Goal: Task Accomplishment & Management: Use online tool/utility

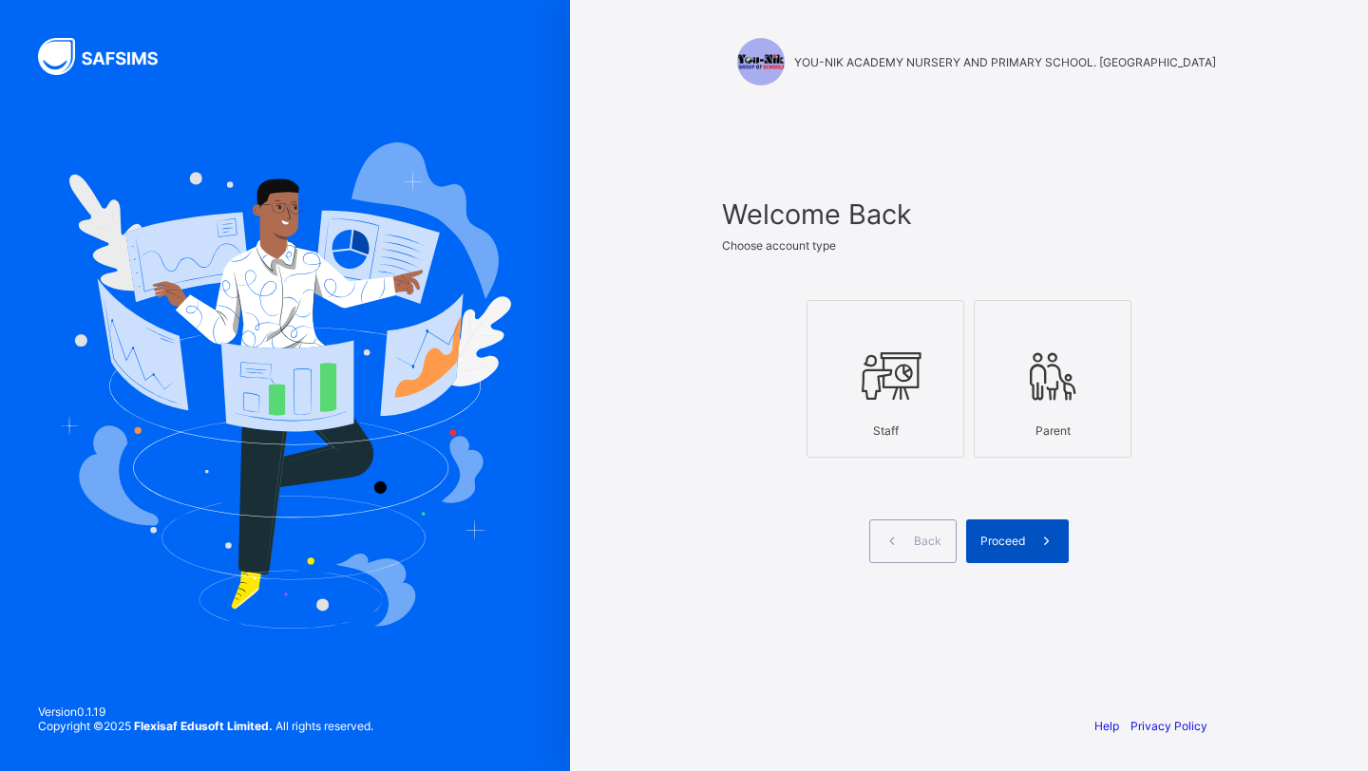
click at [990, 547] on div "Proceed" at bounding box center [1017, 542] width 103 height 44
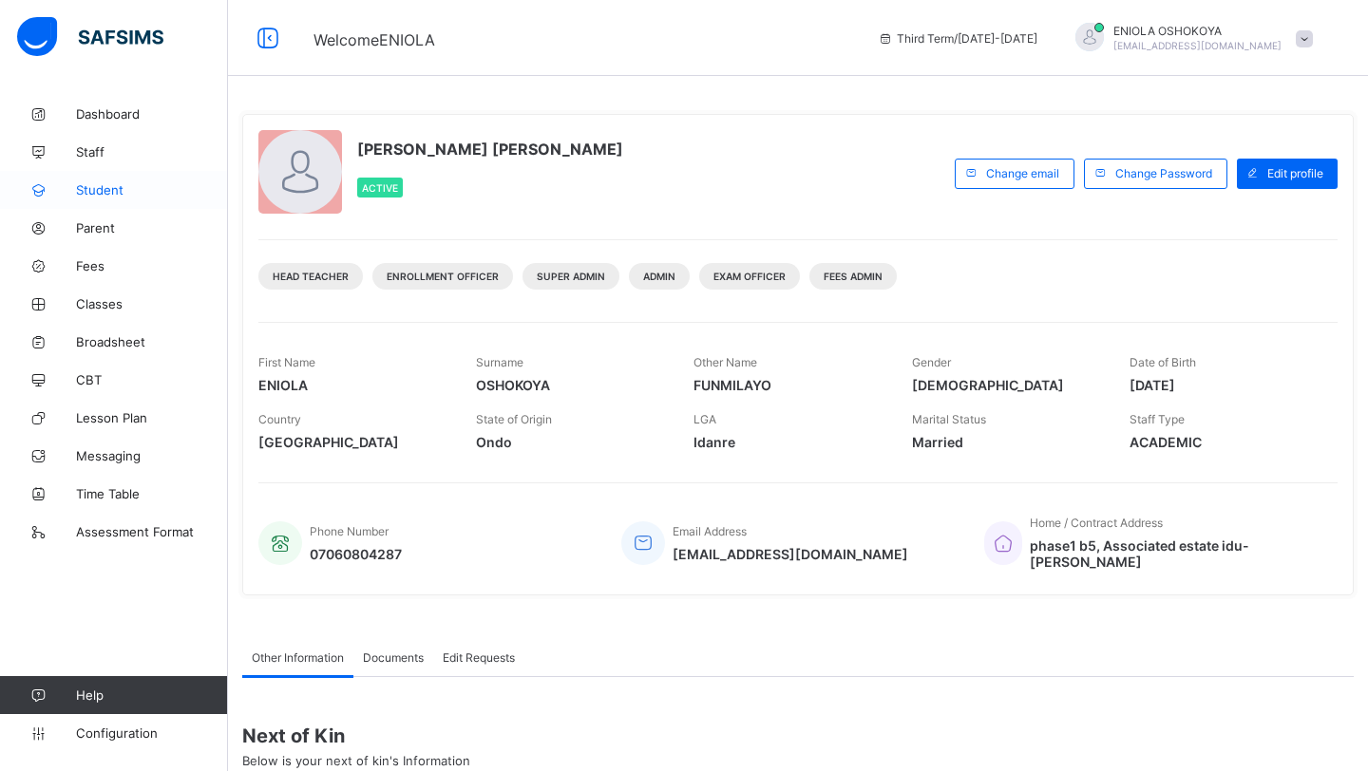
click at [92, 193] on span "Student" at bounding box center [152, 189] width 152 height 15
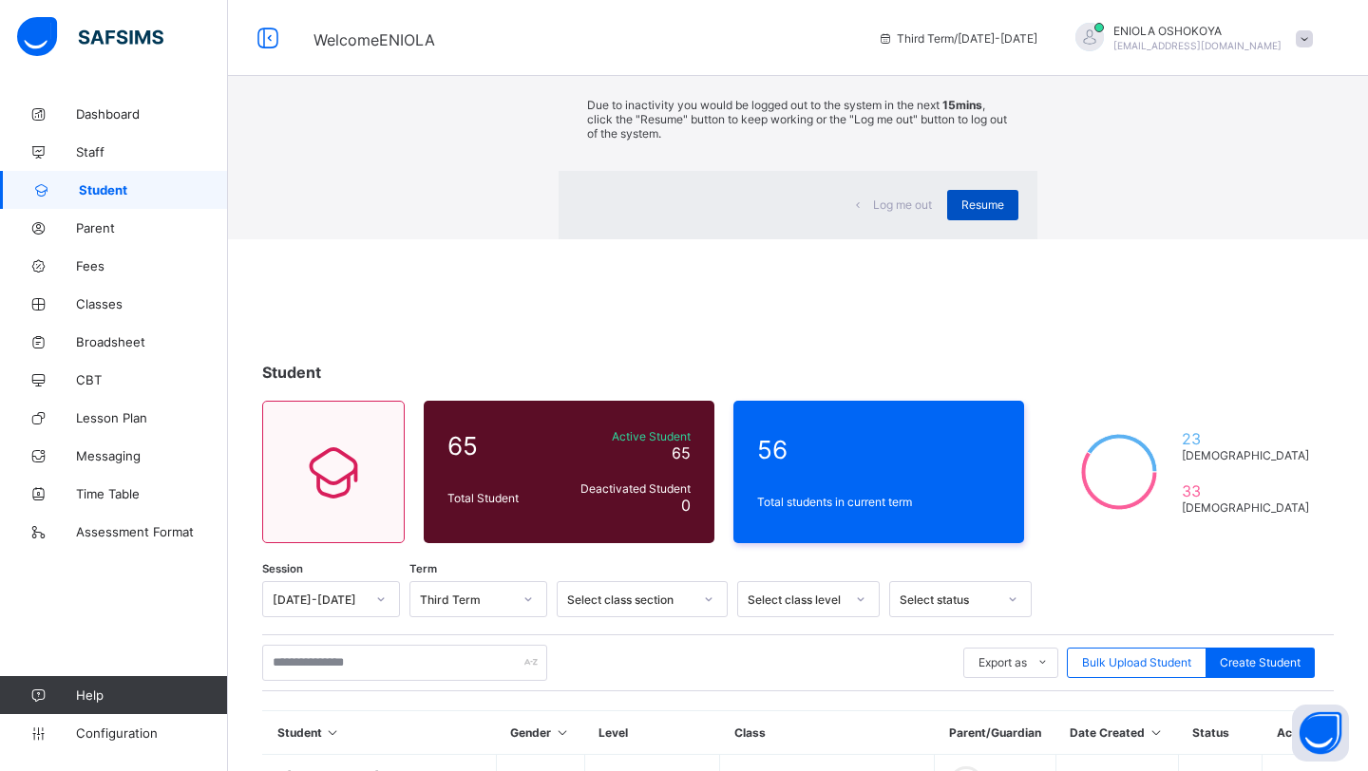
click at [947, 220] on div "Resume" at bounding box center [982, 205] width 71 height 30
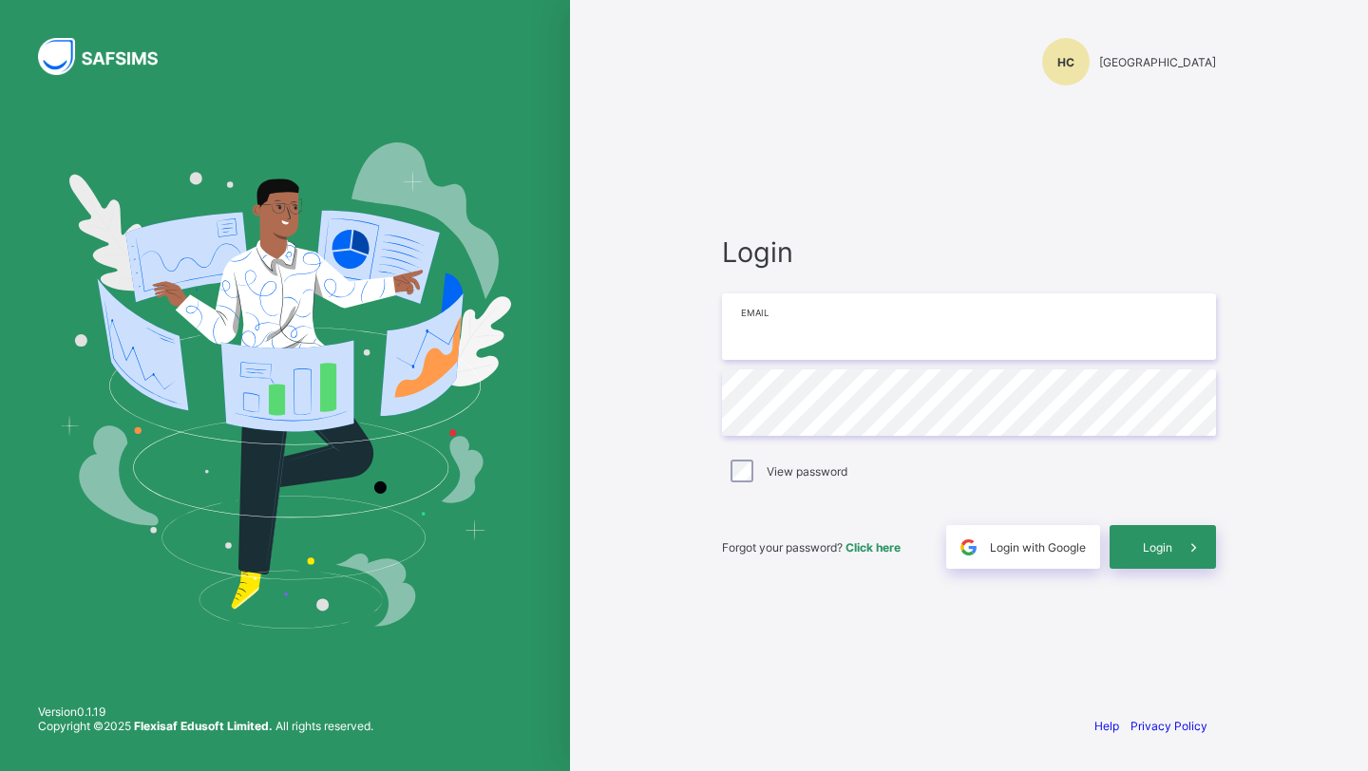
click at [786, 338] on input "email" at bounding box center [969, 327] width 494 height 66
type input "**********"
click at [1168, 539] on div "Login" at bounding box center [1163, 547] width 106 height 44
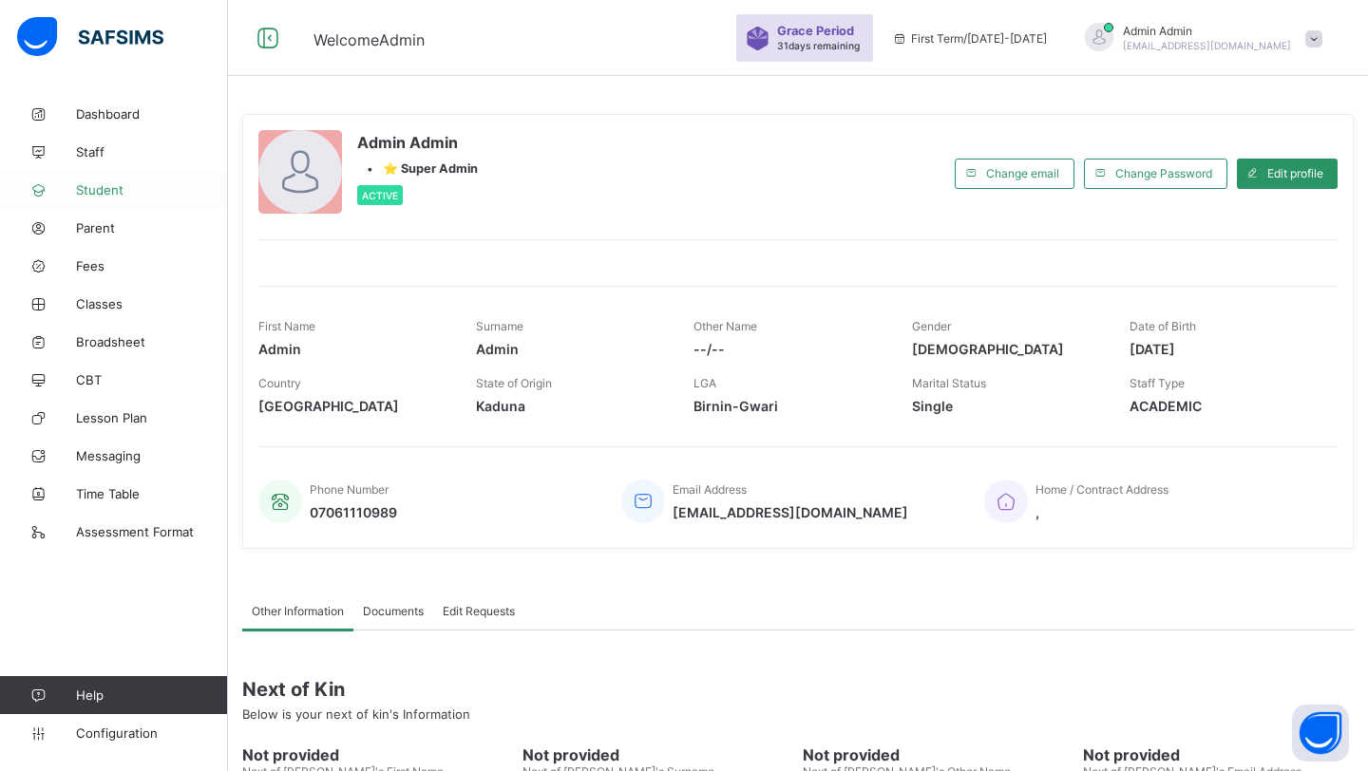
click at [120, 203] on link "Student" at bounding box center [114, 190] width 228 height 38
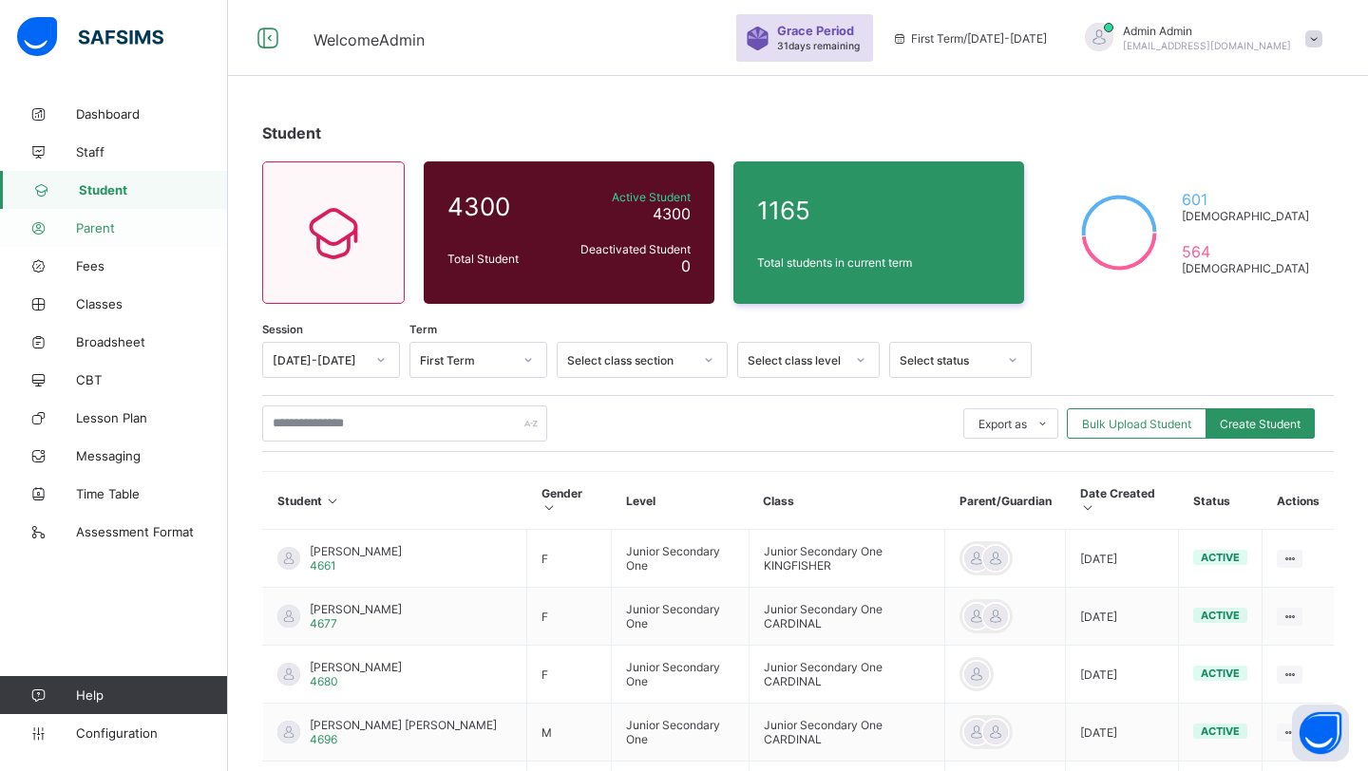
click at [90, 229] on span "Parent" at bounding box center [152, 227] width 152 height 15
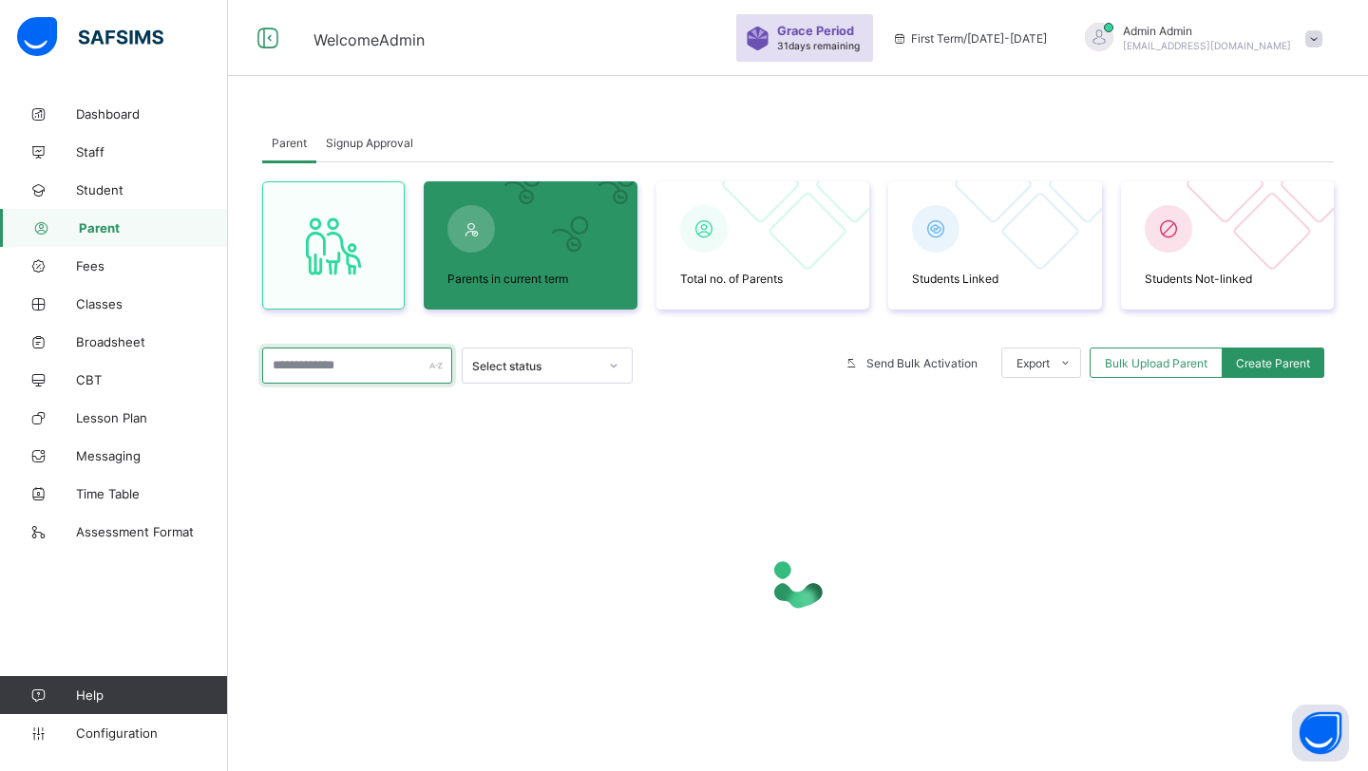
click at [361, 359] on input "text" at bounding box center [357, 366] width 190 height 36
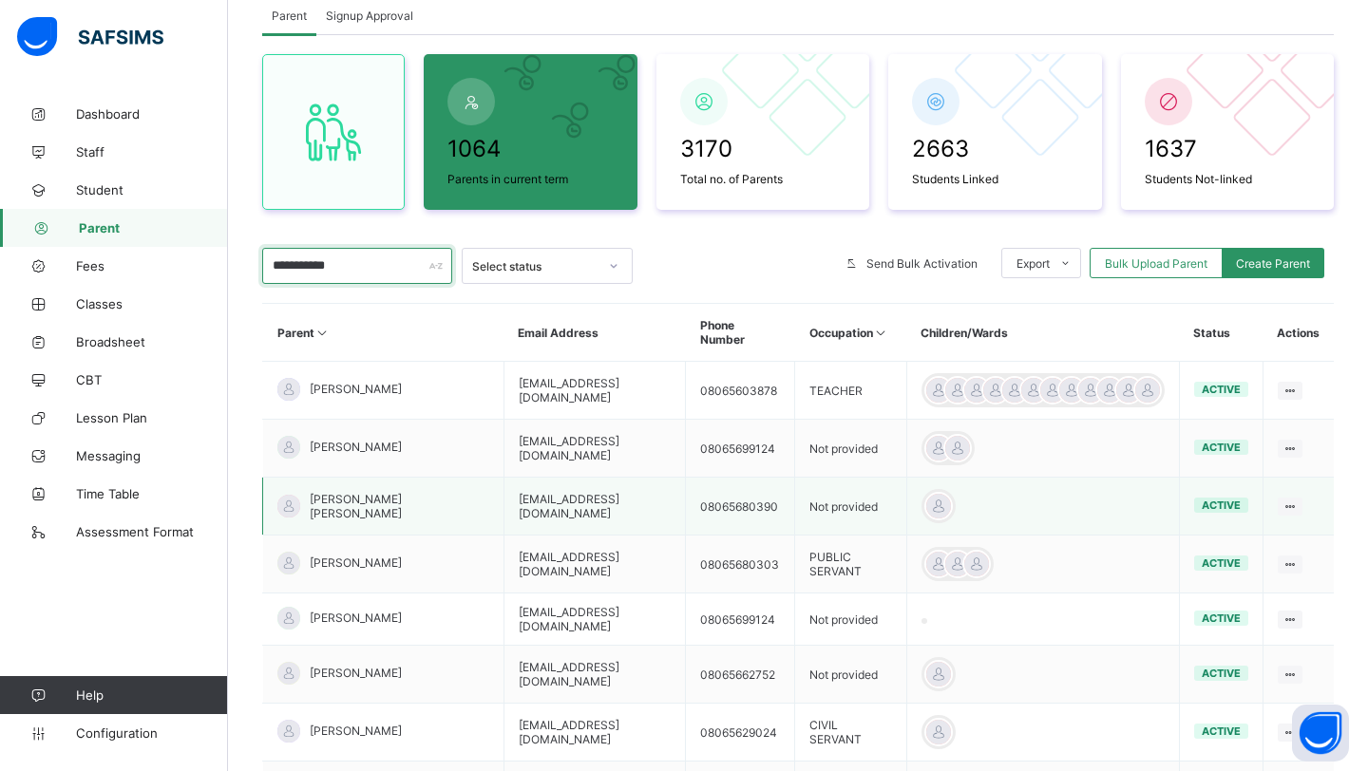
scroll to position [134, 0]
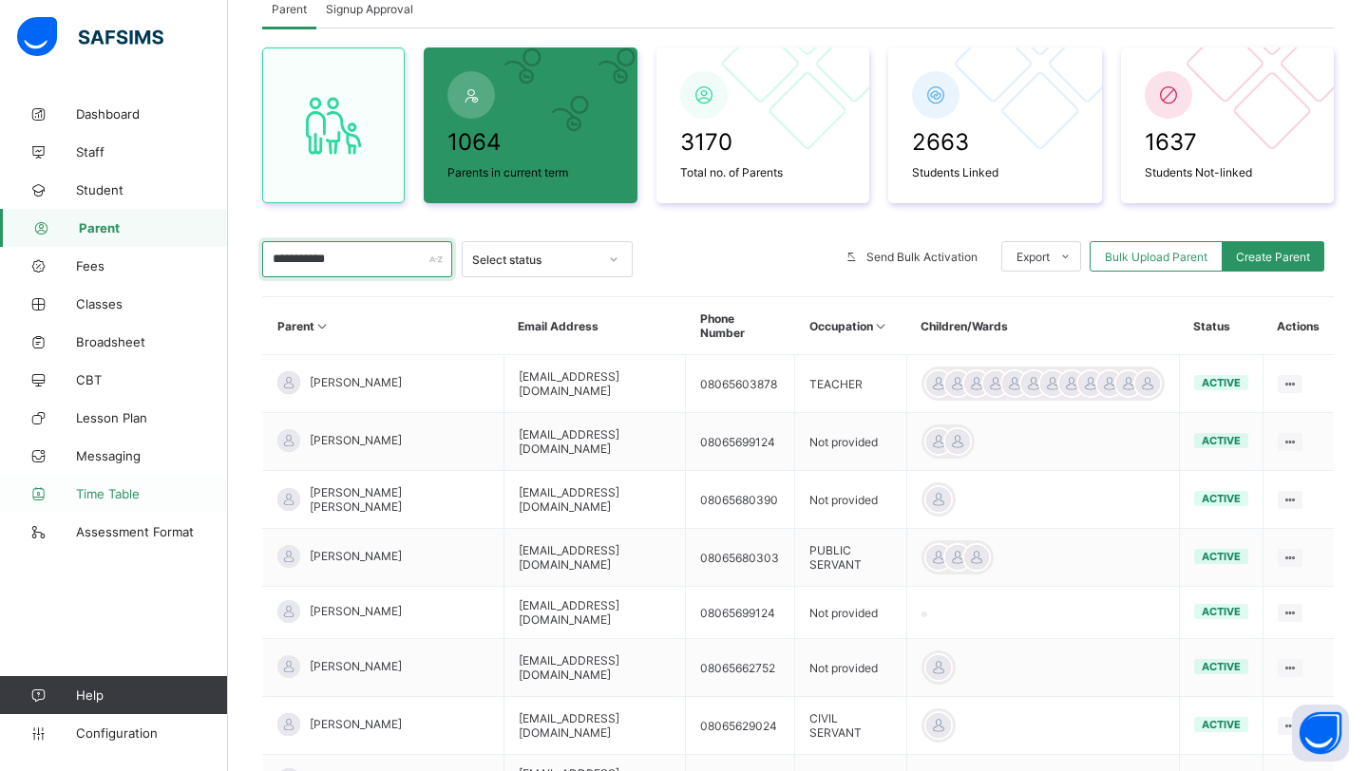
type input "**********"
click at [138, 490] on span "Time Table" at bounding box center [152, 493] width 152 height 15
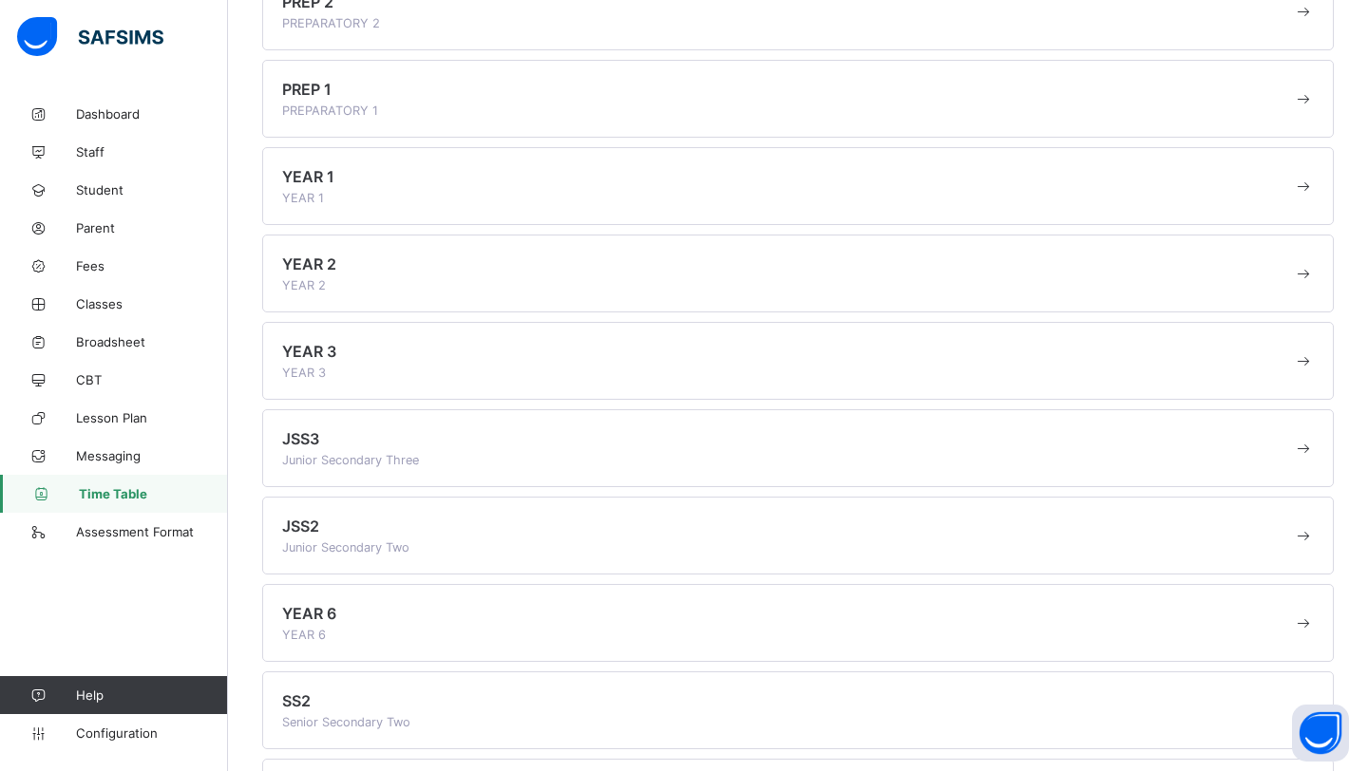
scroll to position [392, 0]
click at [1302, 442] on span at bounding box center [1303, 445] width 21 height 19
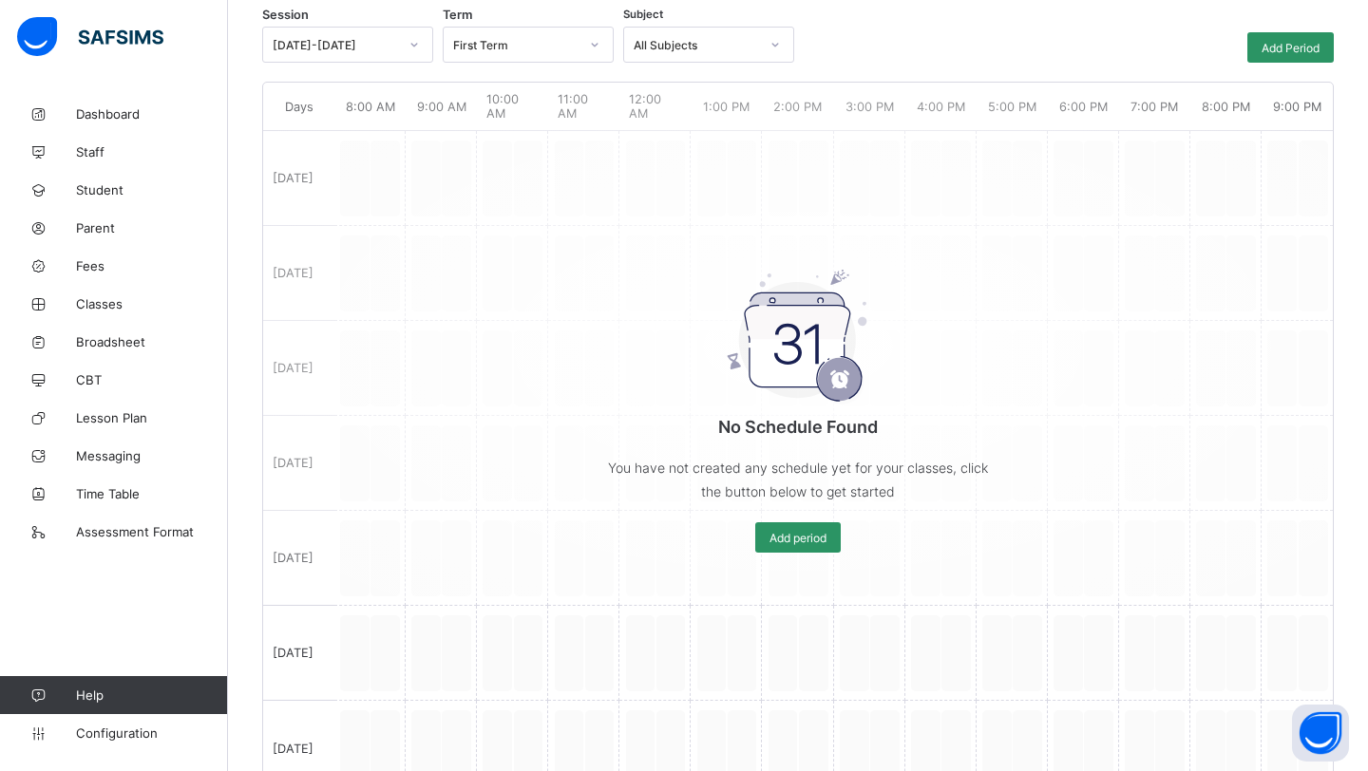
scroll to position [209, 0]
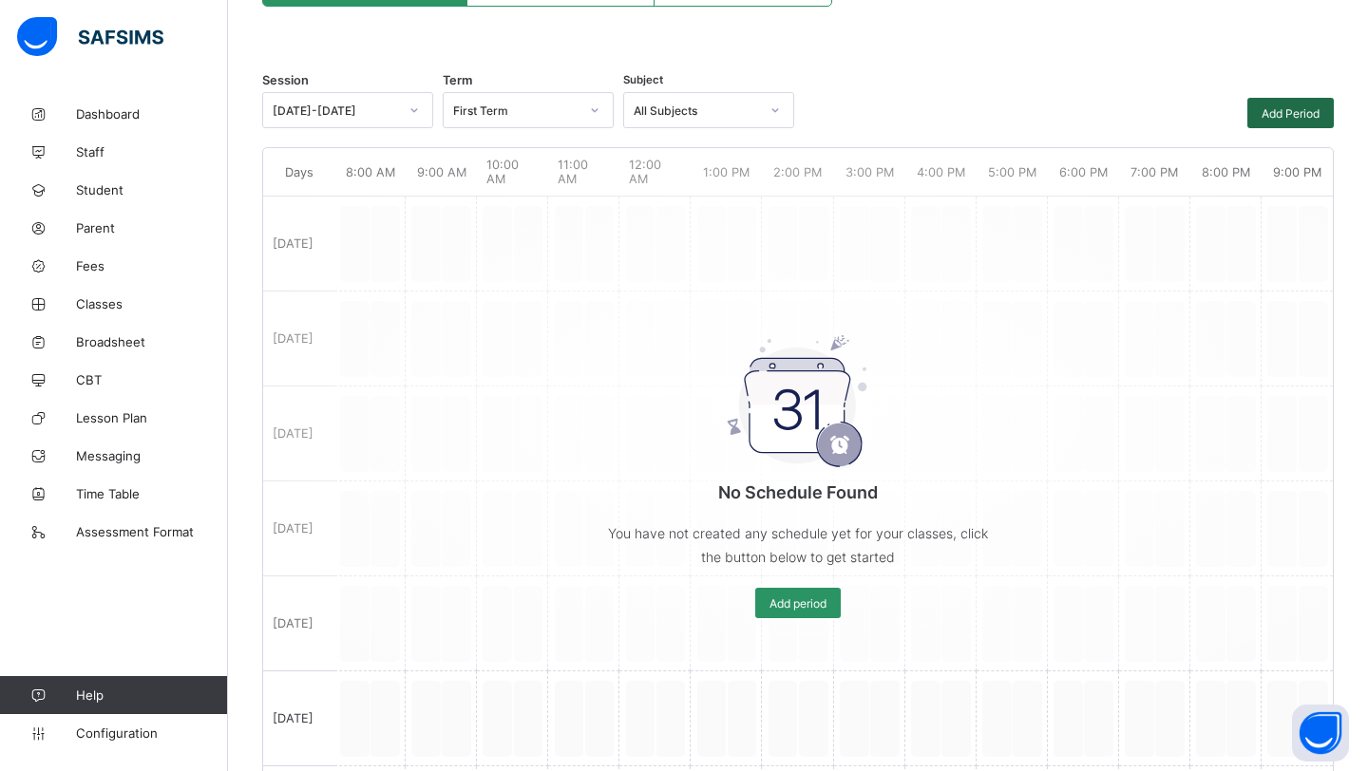
click at [1306, 110] on span "Add Period" at bounding box center [1291, 113] width 58 height 14
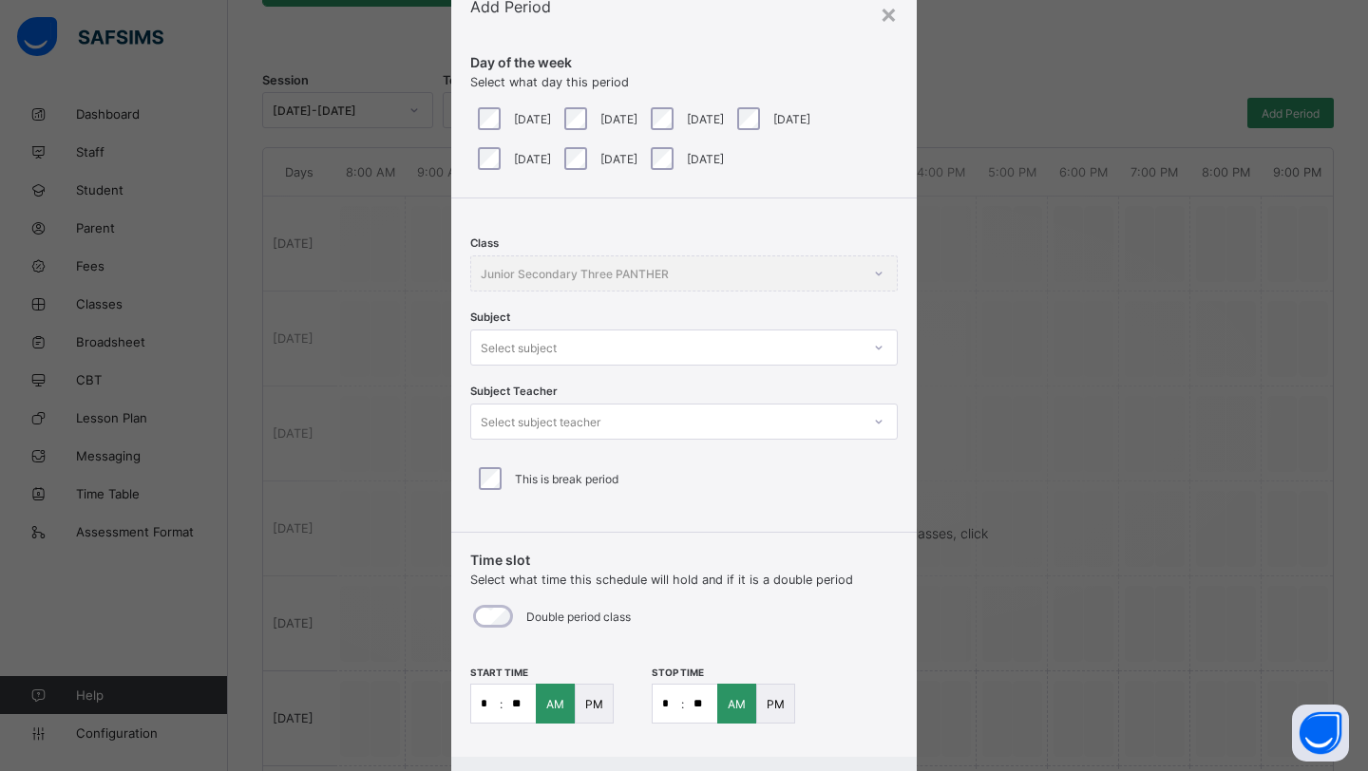
scroll to position [64, 0]
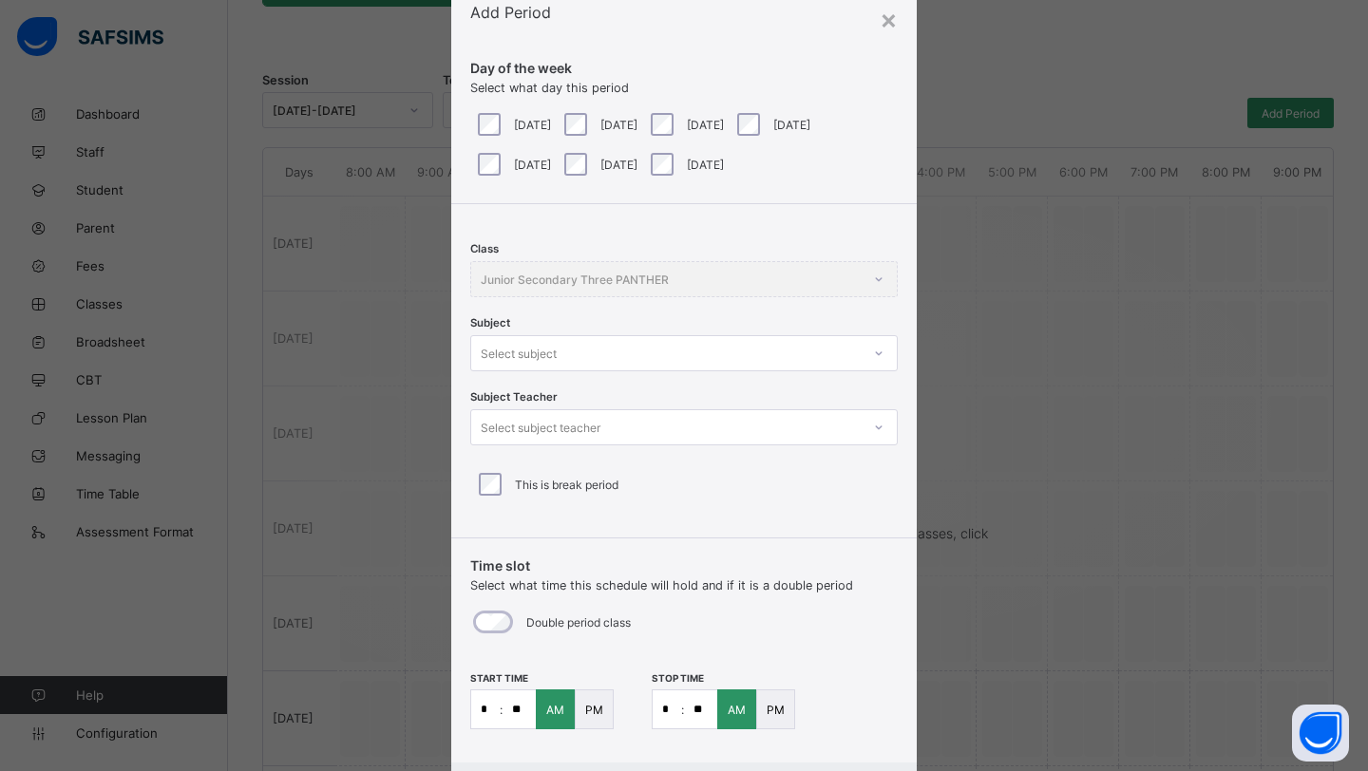
click at [733, 351] on div "Select subject" at bounding box center [665, 353] width 389 height 27
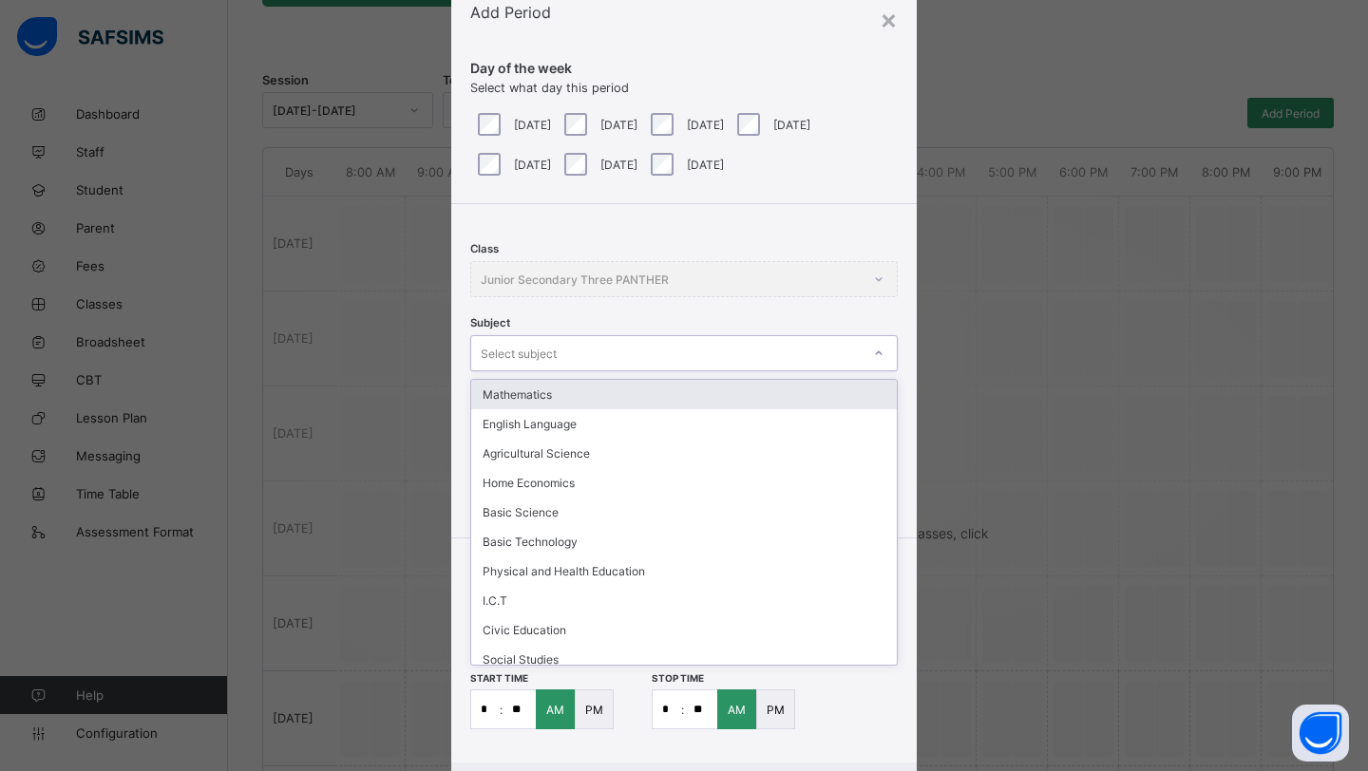
click at [852, 317] on div "Class Junior Secondary Three PANTHER Subject option Mathematics focused, 1 of 1…" at bounding box center [683, 363] width 465 height 319
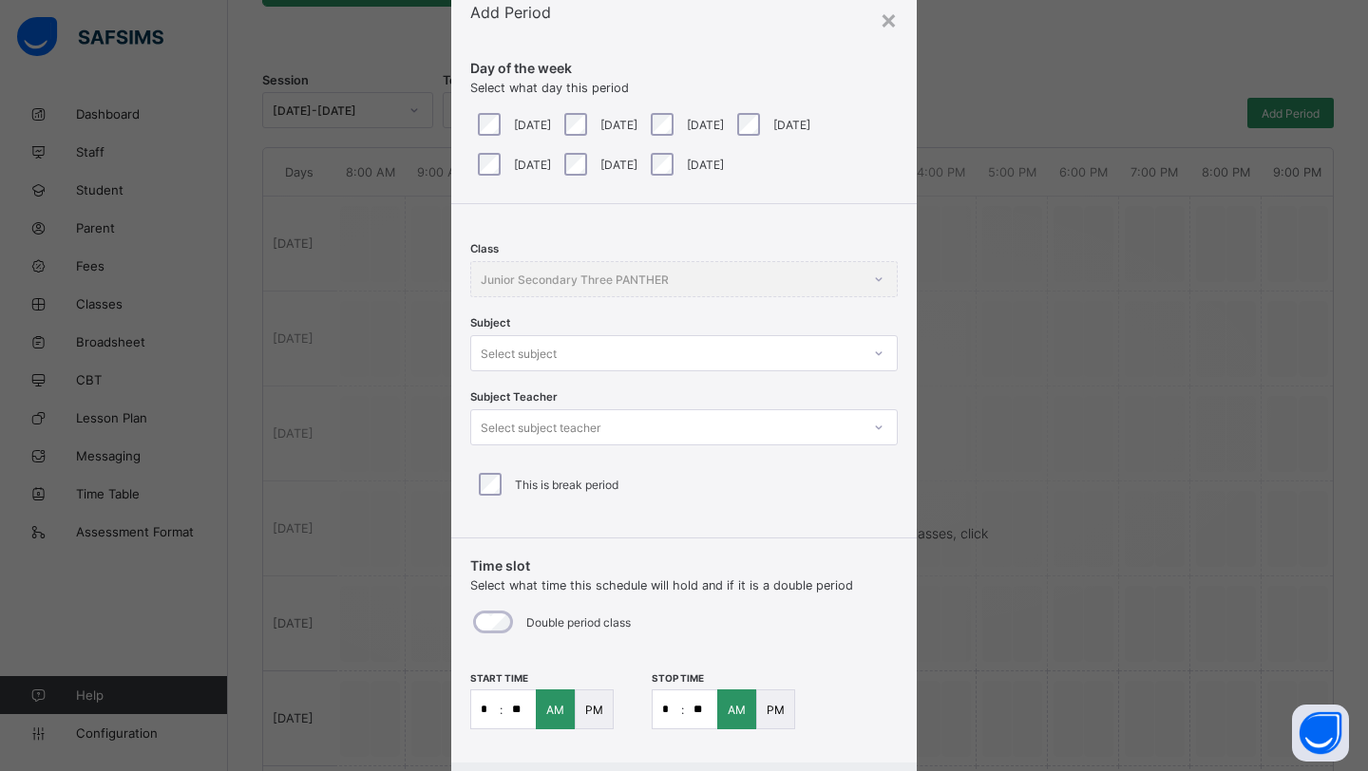
click at [678, 430] on div "Select subject teacher" at bounding box center [665, 427] width 389 height 27
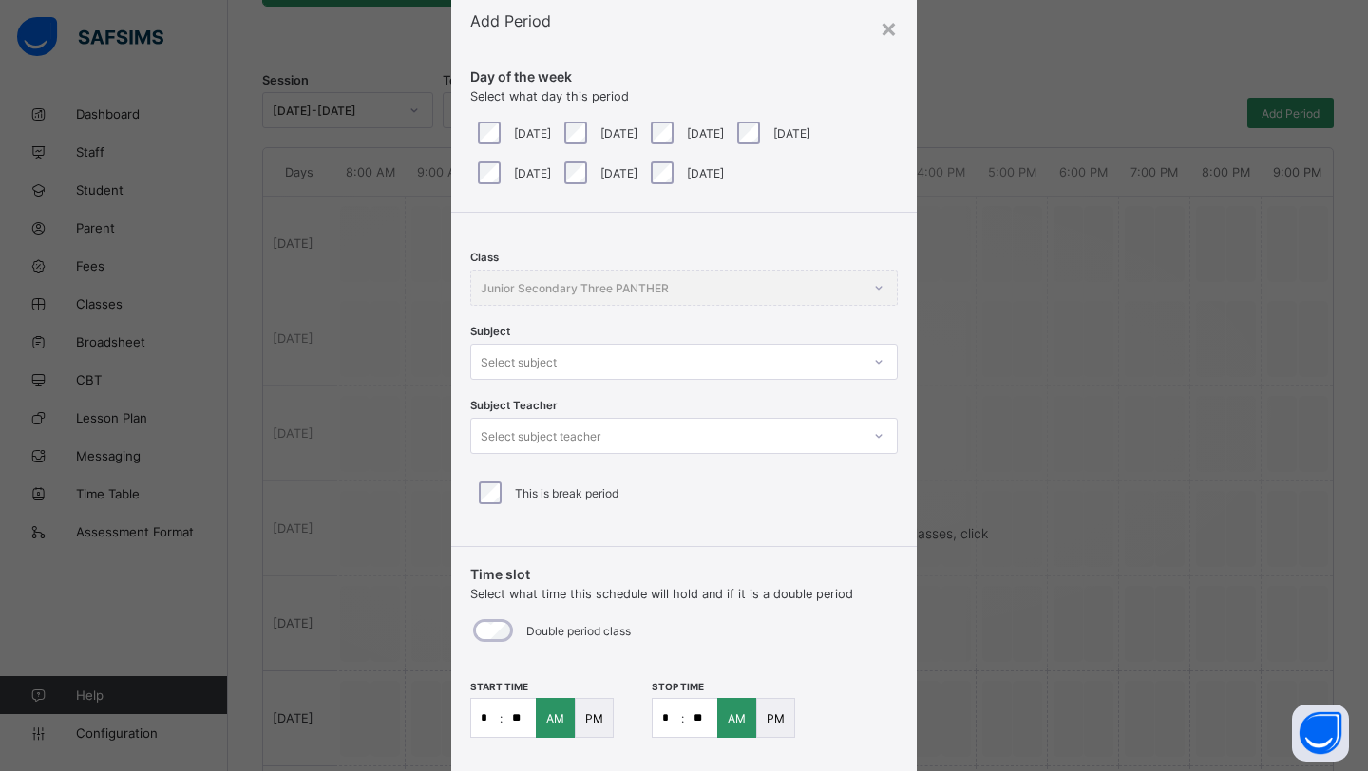
scroll to position [50, 0]
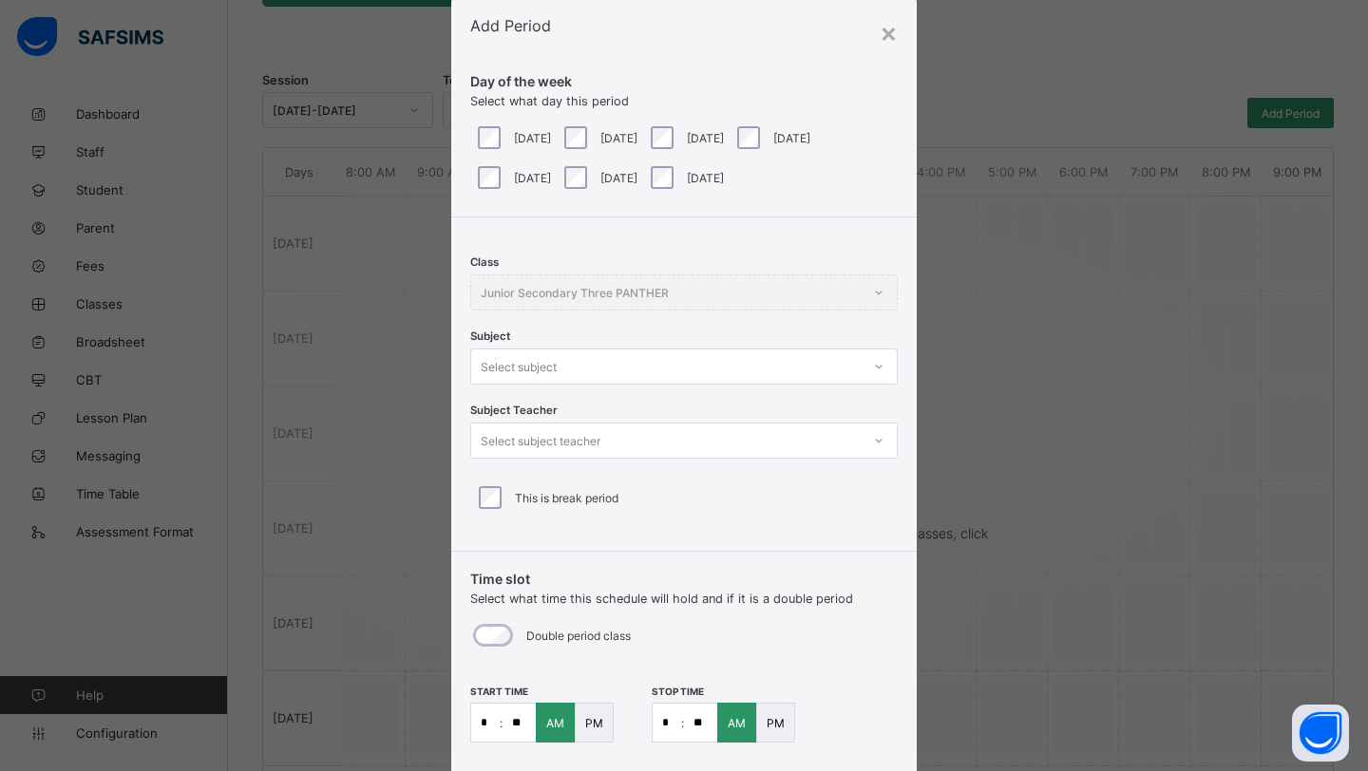
click at [694, 360] on div "Select subject" at bounding box center [665, 366] width 389 height 27
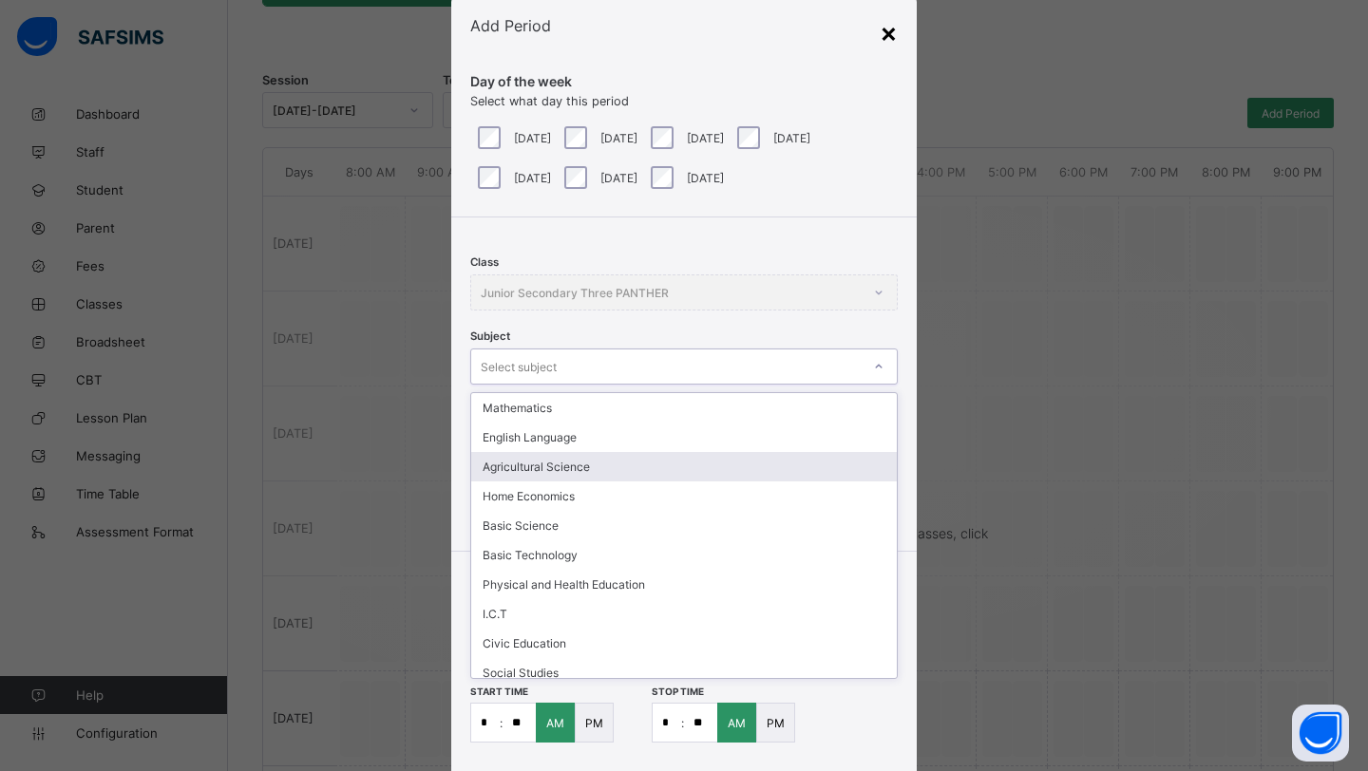
click at [883, 35] on div "×" at bounding box center [889, 32] width 18 height 32
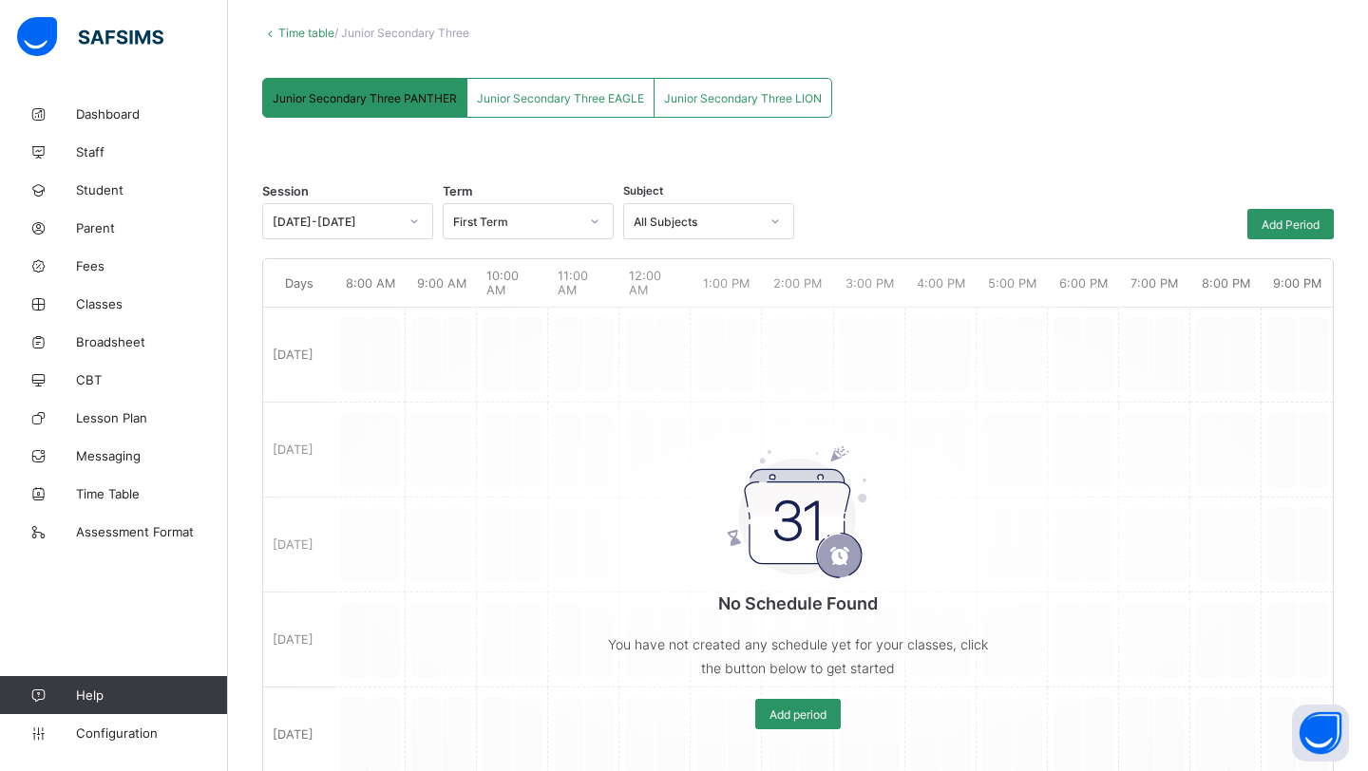
scroll to position [0, 0]
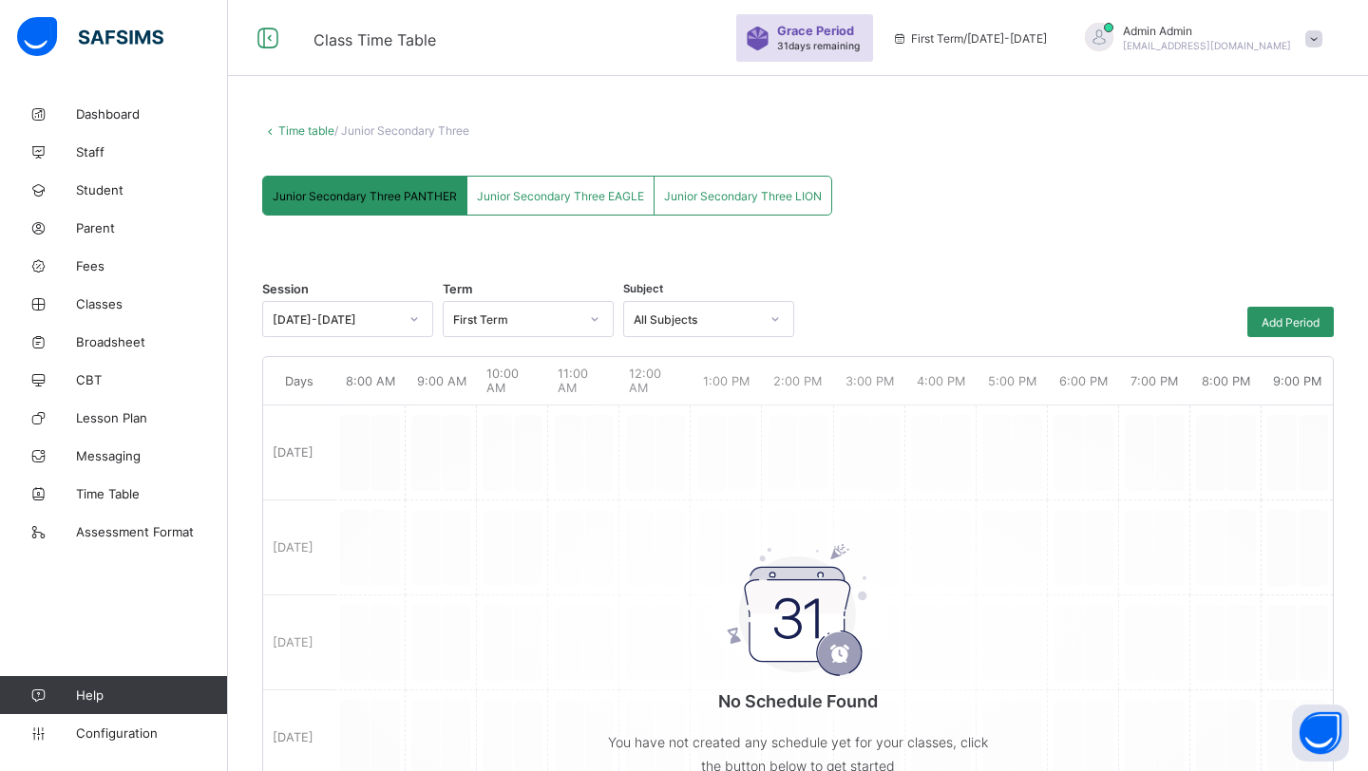
click at [293, 134] on link "Time table" at bounding box center [306, 130] width 56 height 14
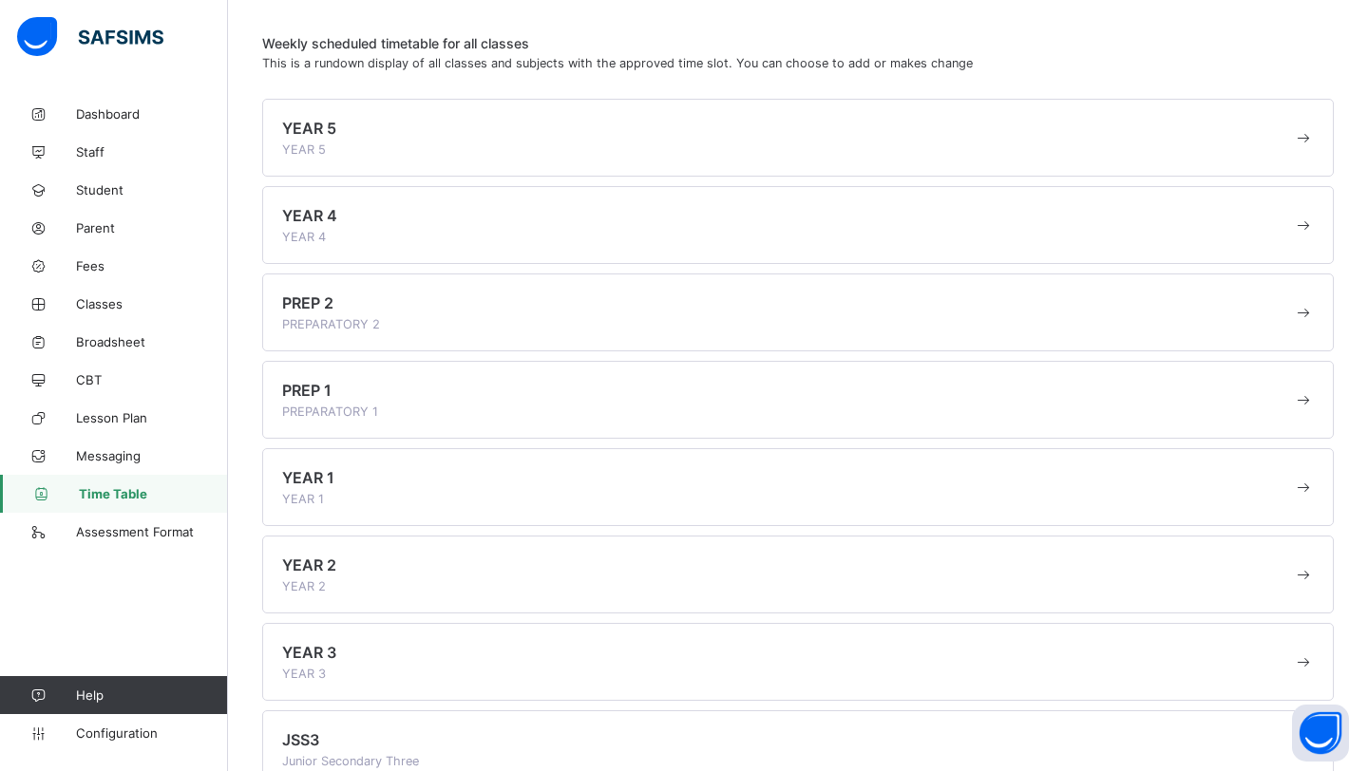
scroll to position [91, 0]
click at [1305, 497] on div "YEAR 1 YEAR 1" at bounding box center [798, 485] width 1072 height 78
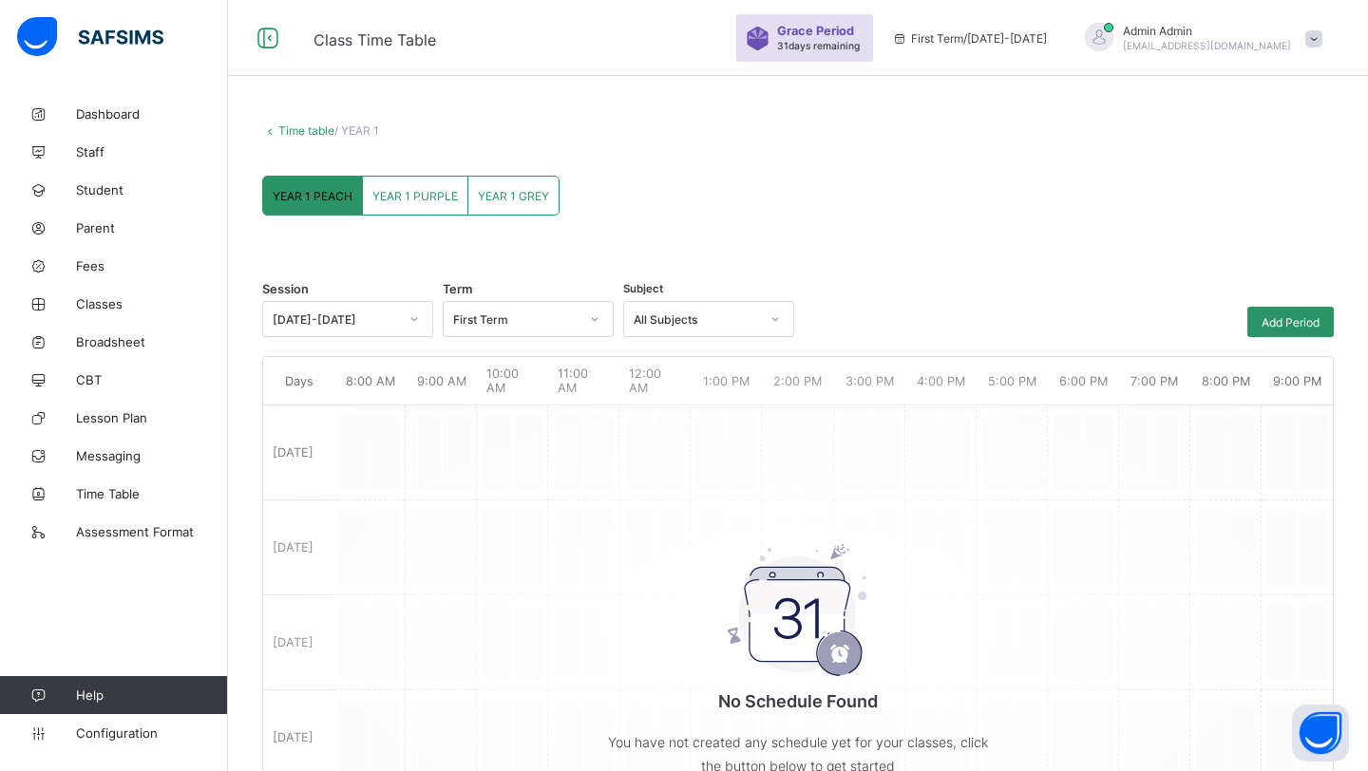
click at [412, 186] on div "YEAR 1 PURPLE" at bounding box center [415, 196] width 105 height 38
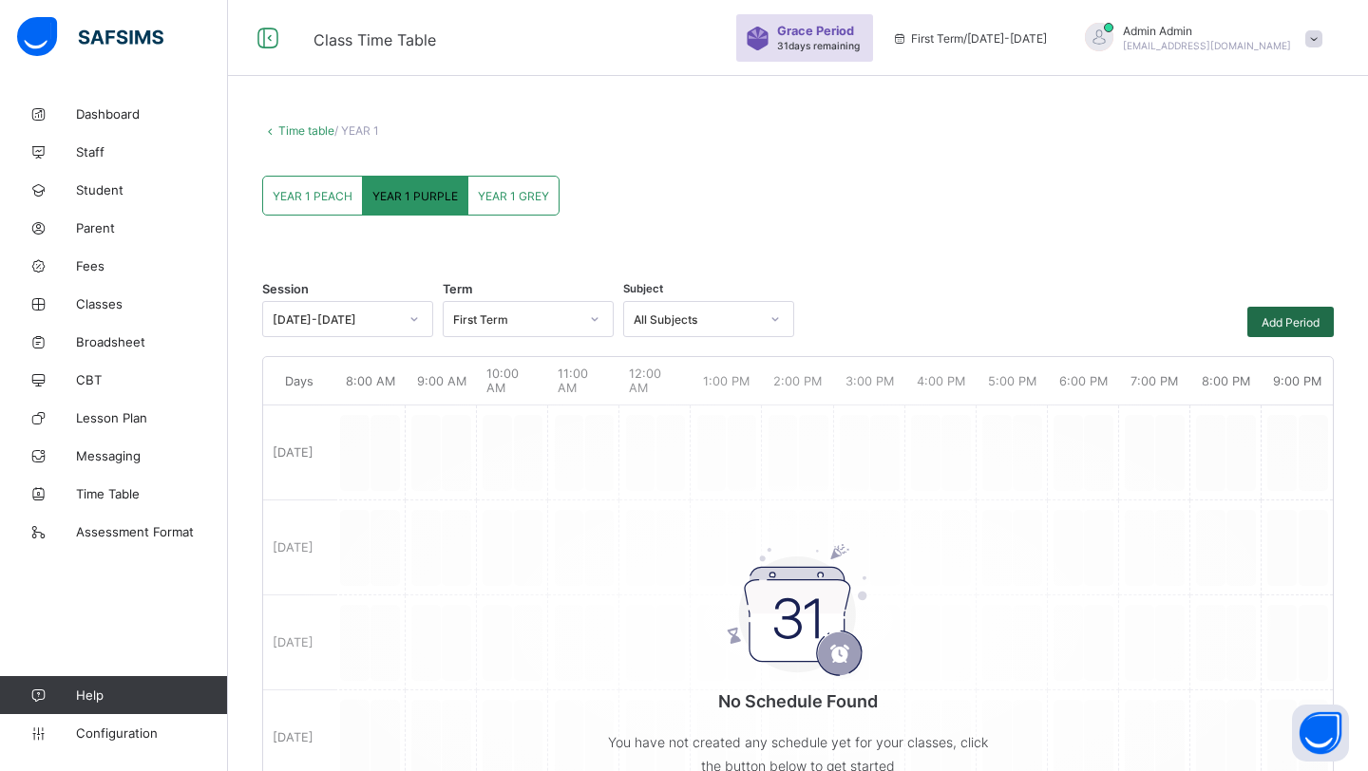
click at [1278, 332] on div "Add Period" at bounding box center [1290, 322] width 86 height 30
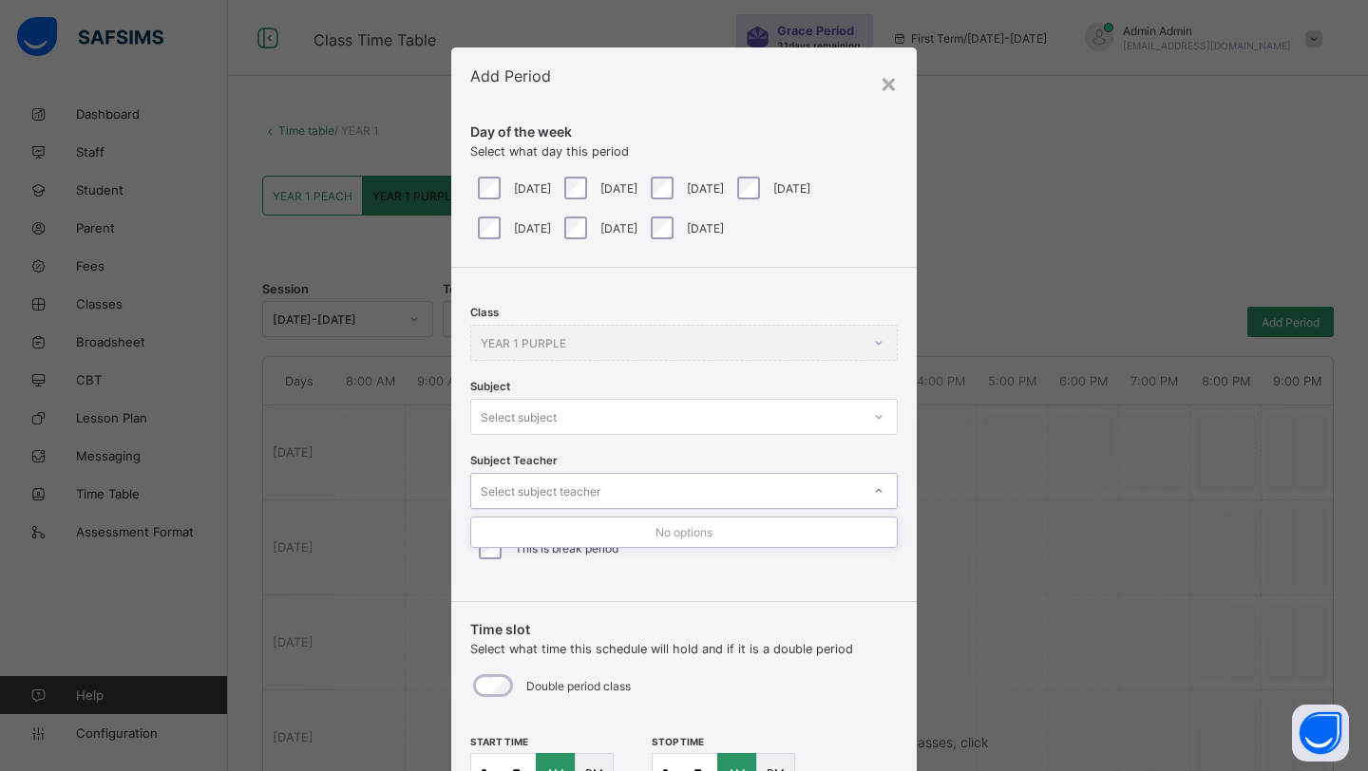
click at [545, 487] on div "Select subject teacher" at bounding box center [541, 491] width 120 height 36
click at [880, 88] on div "×" at bounding box center [889, 82] width 18 height 32
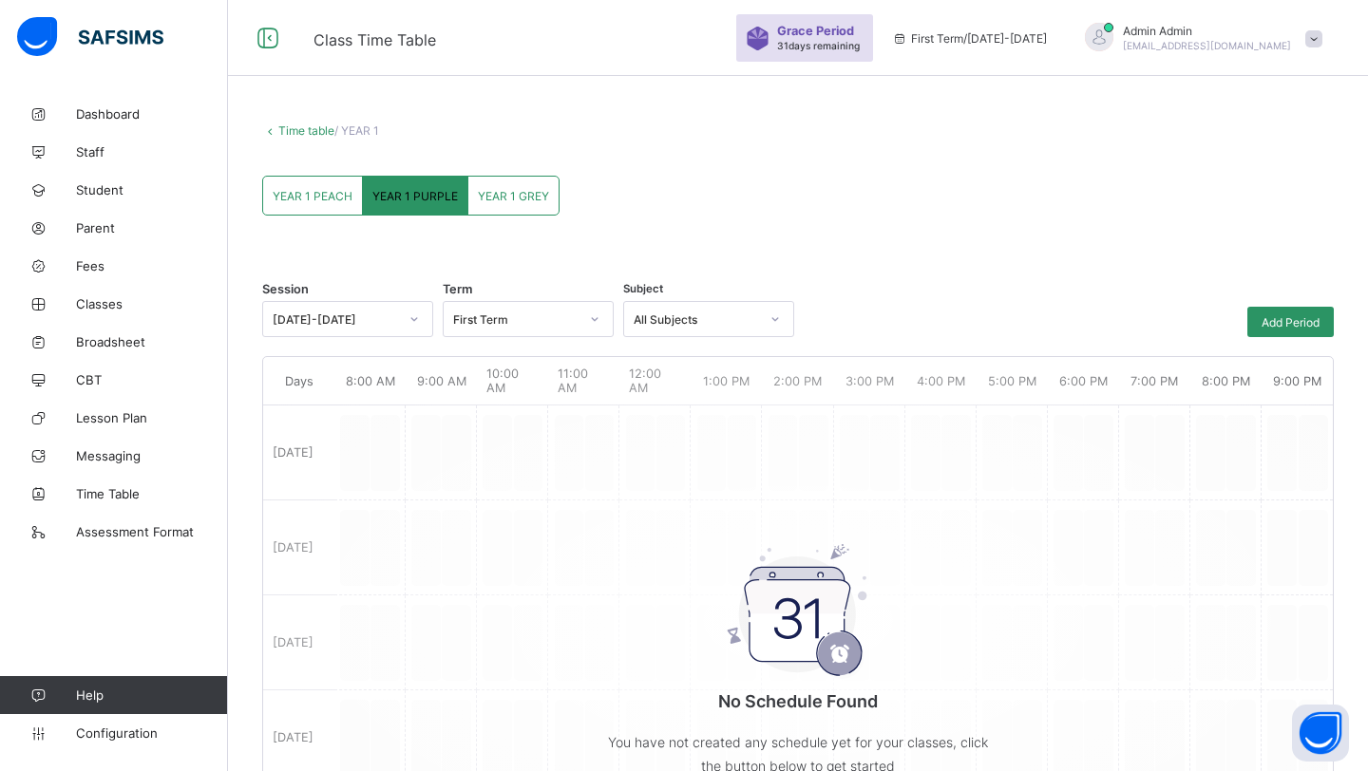
click at [498, 199] on span "YEAR 1 GREY" at bounding box center [513, 196] width 71 height 14
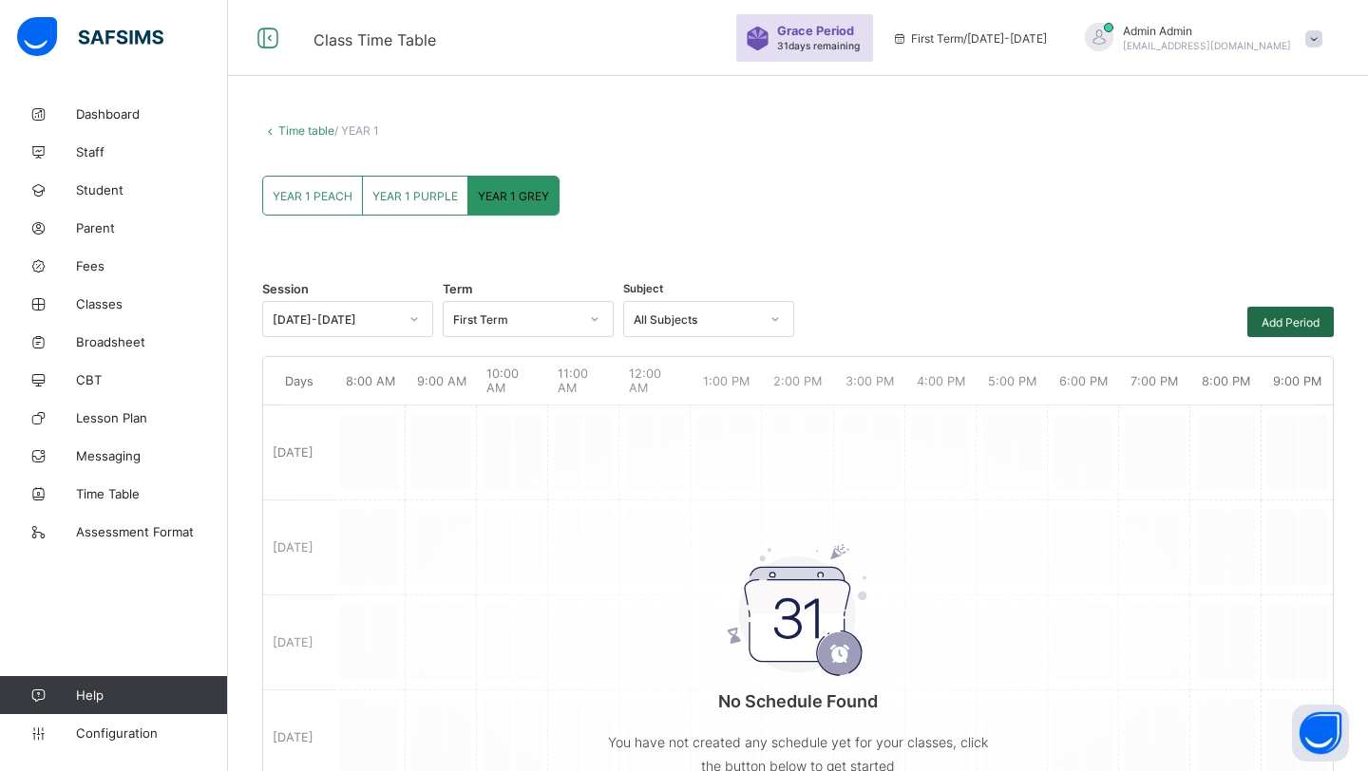
click at [1298, 325] on span "Add Period" at bounding box center [1291, 322] width 58 height 14
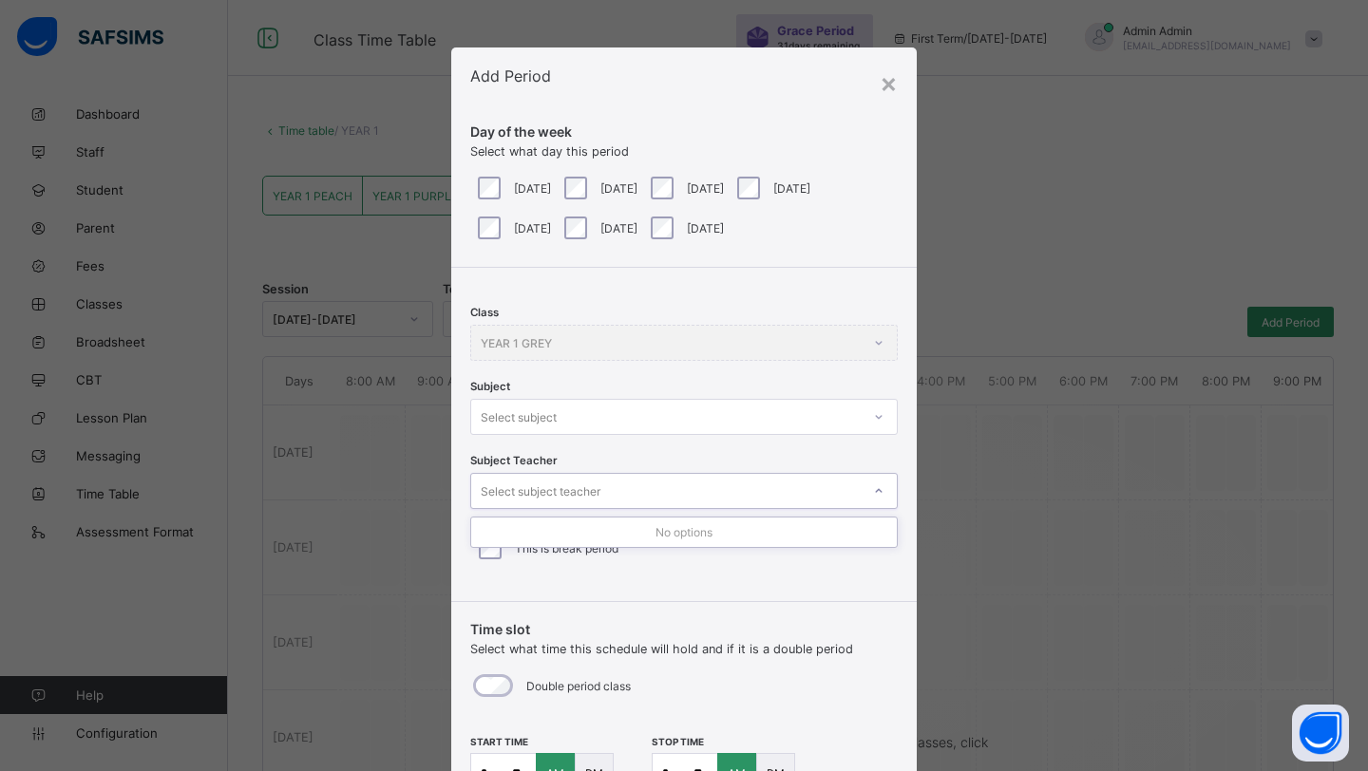
click at [571, 500] on div "Select subject teacher" at bounding box center [541, 491] width 120 height 36
click at [547, 425] on div "Select subject" at bounding box center [519, 417] width 76 height 36
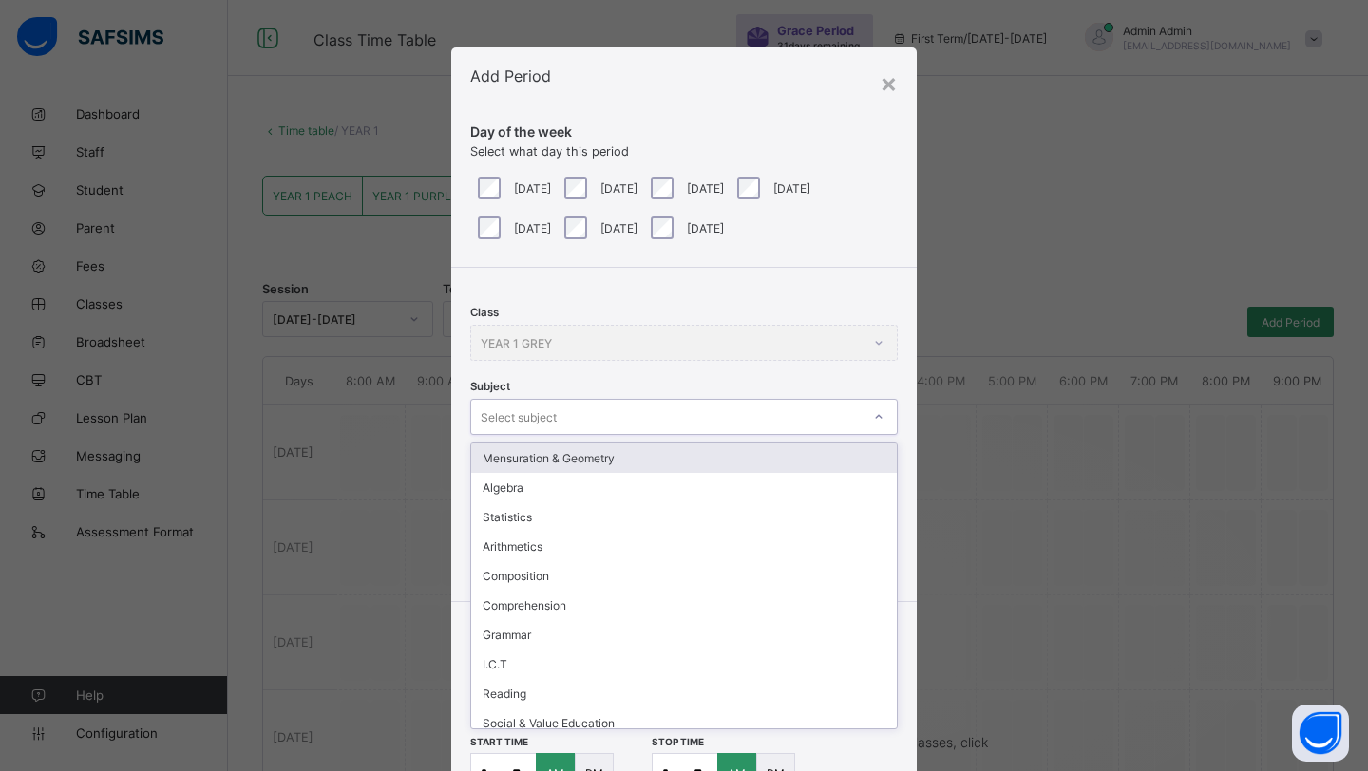
click at [560, 459] on div "Mensuration & Geometry" at bounding box center [684, 458] width 426 height 29
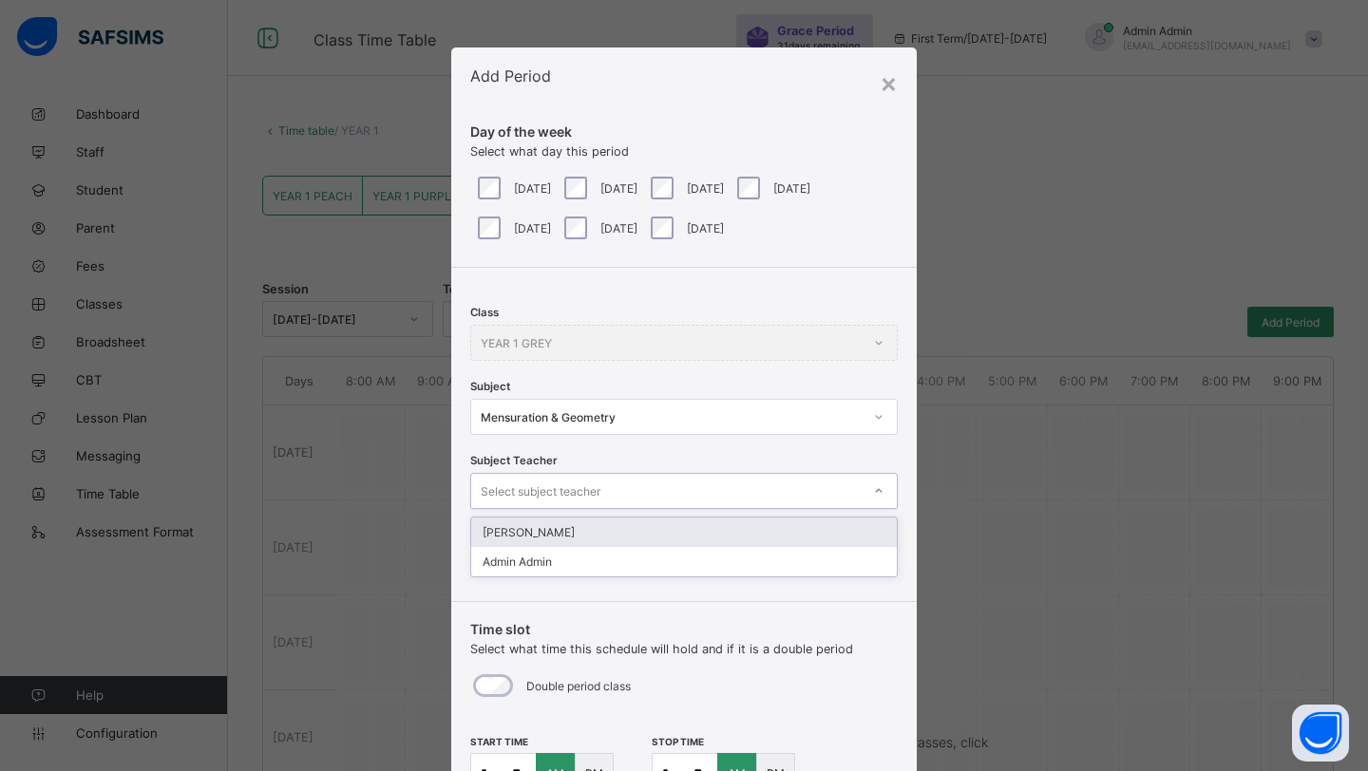
click at [557, 494] on div "Select subject teacher" at bounding box center [541, 491] width 120 height 36
click at [886, 85] on div "×" at bounding box center [889, 82] width 18 height 32
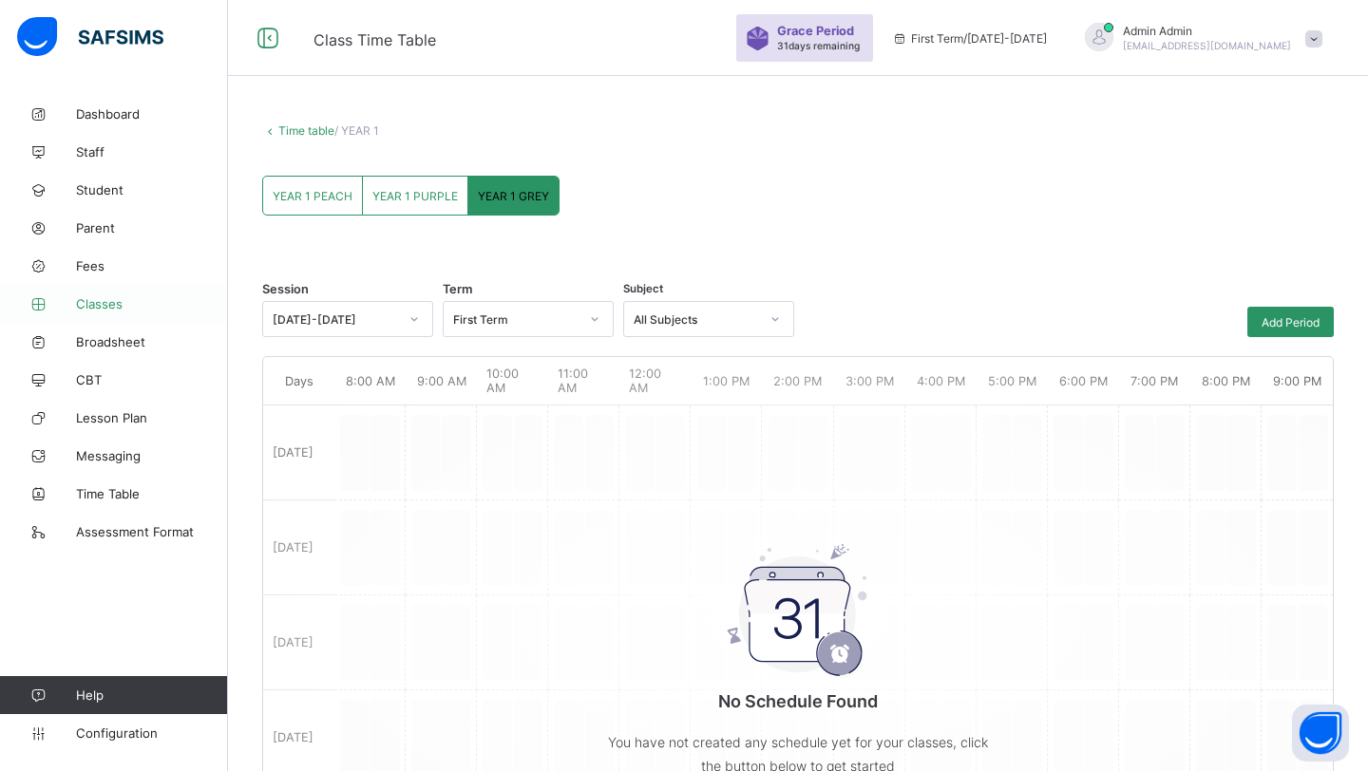
click at [95, 308] on span "Classes" at bounding box center [152, 303] width 152 height 15
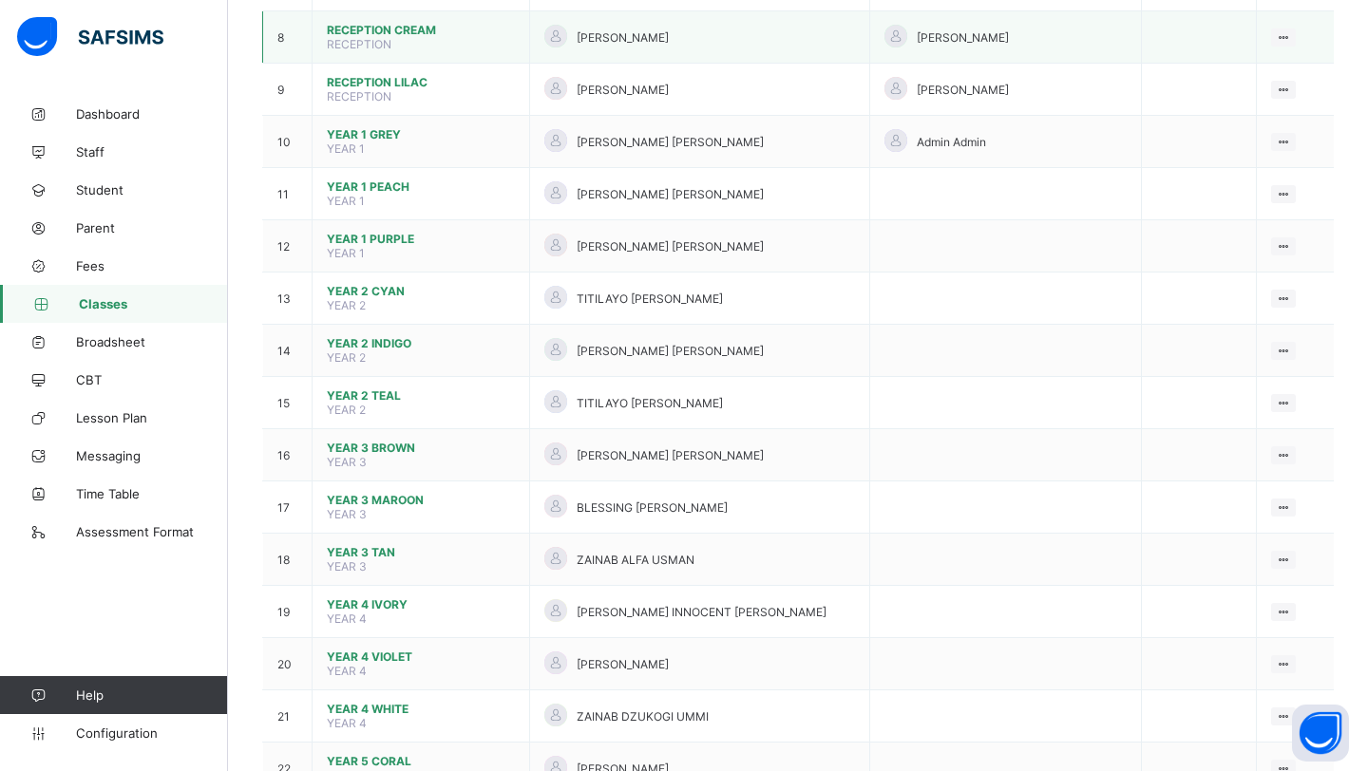
scroll to position [583, 0]
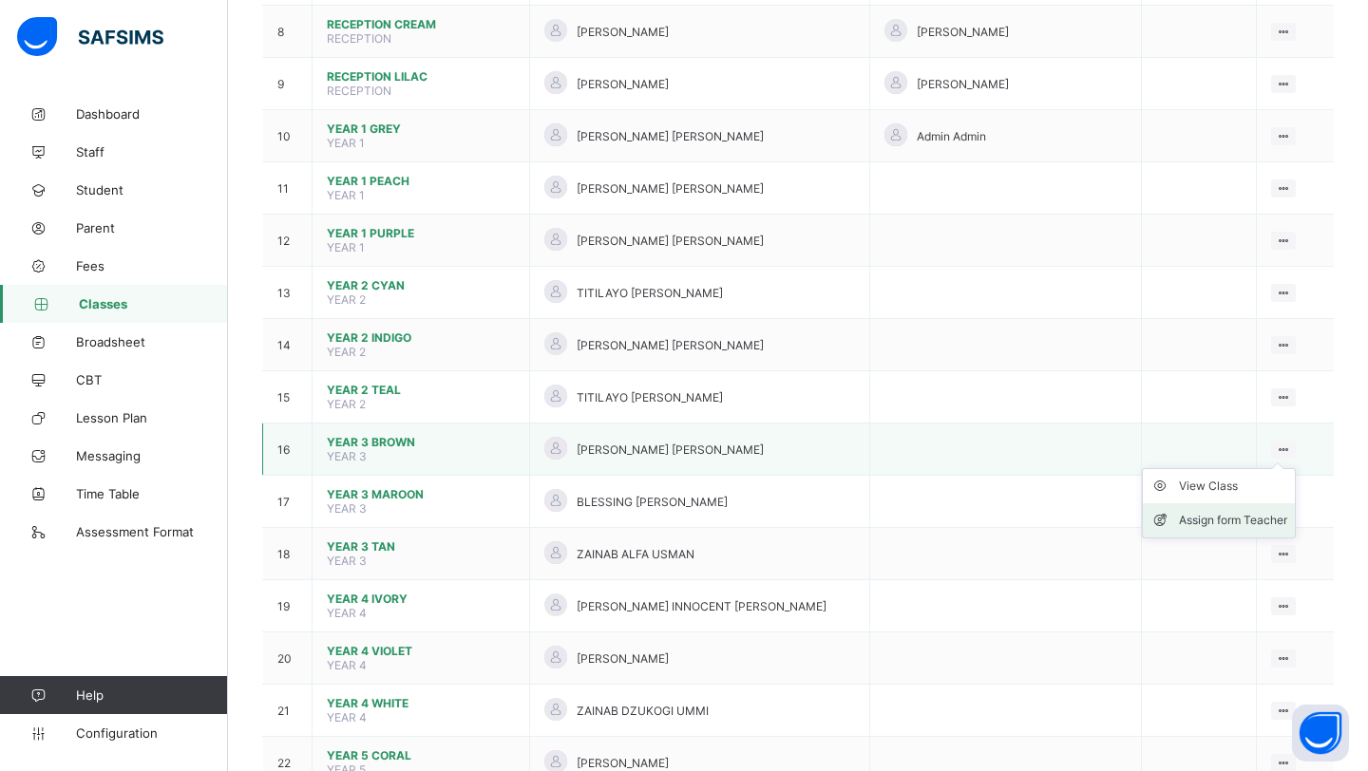
click at [1206, 511] on div "Assign form Teacher" at bounding box center [1233, 520] width 108 height 19
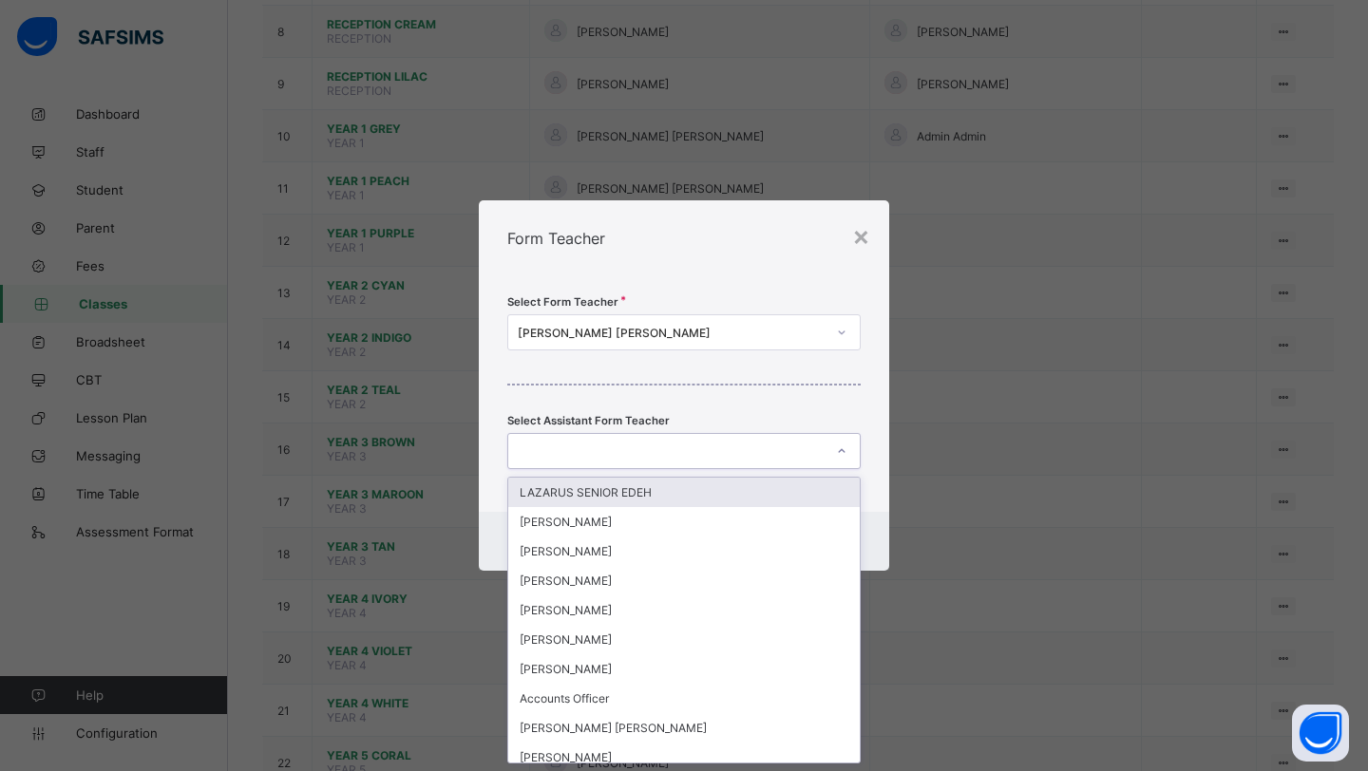
click at [694, 446] on div at bounding box center [665, 451] width 315 height 27
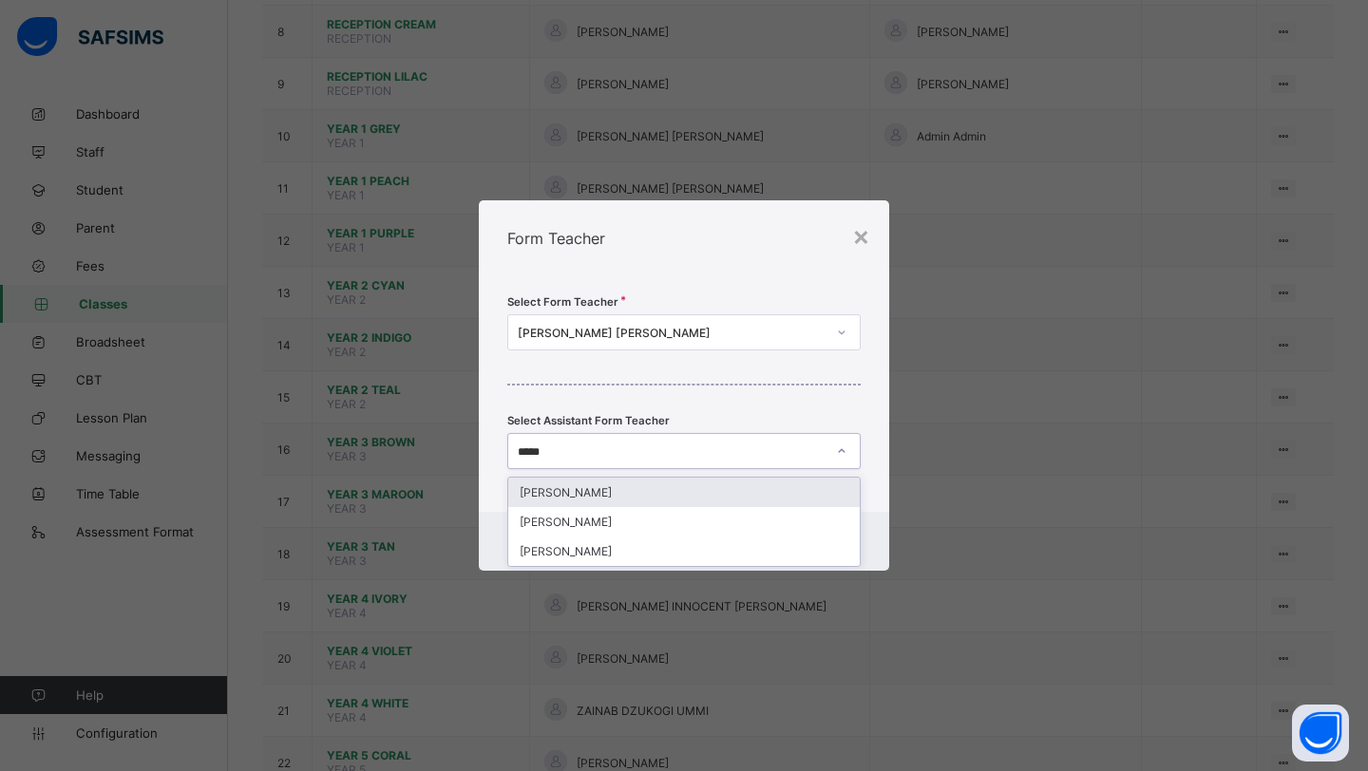
type input "******"
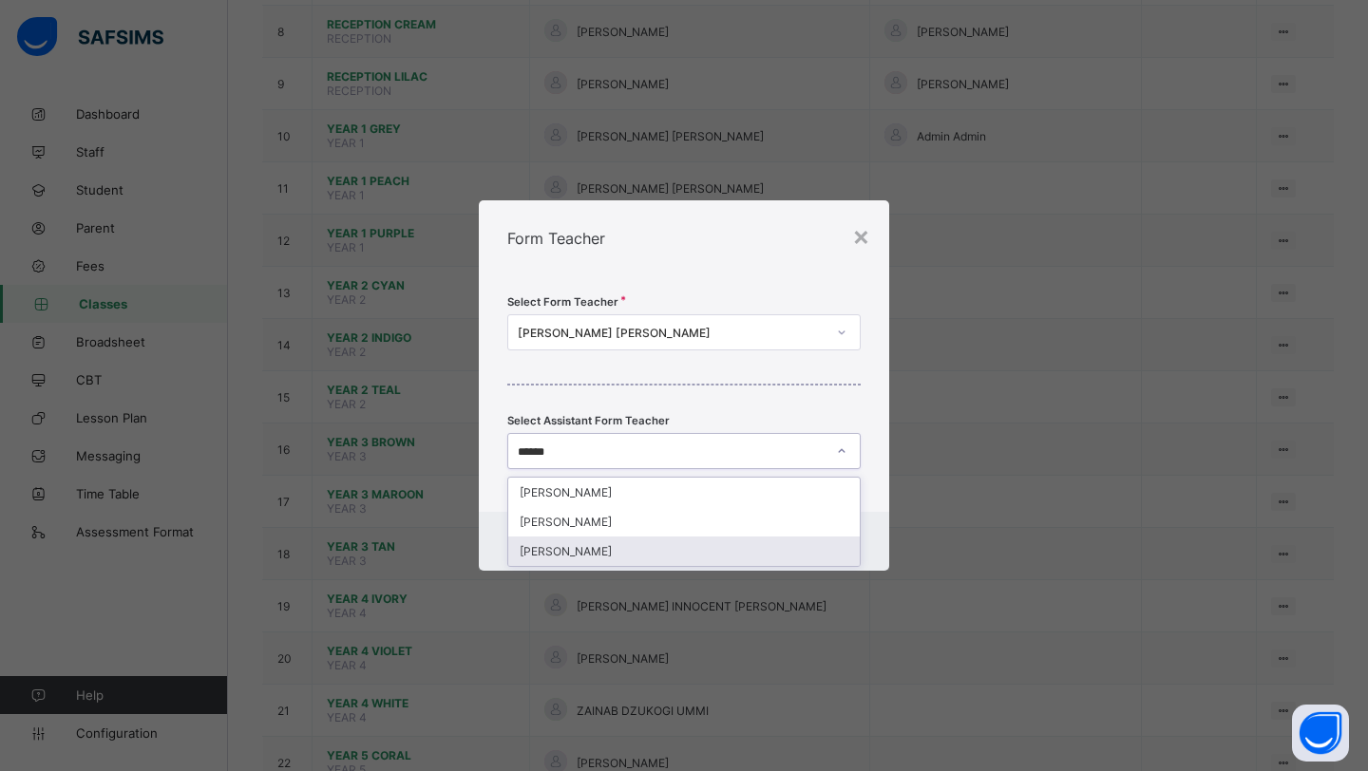
click at [657, 546] on div "[PERSON_NAME]" at bounding box center [683, 551] width 351 height 29
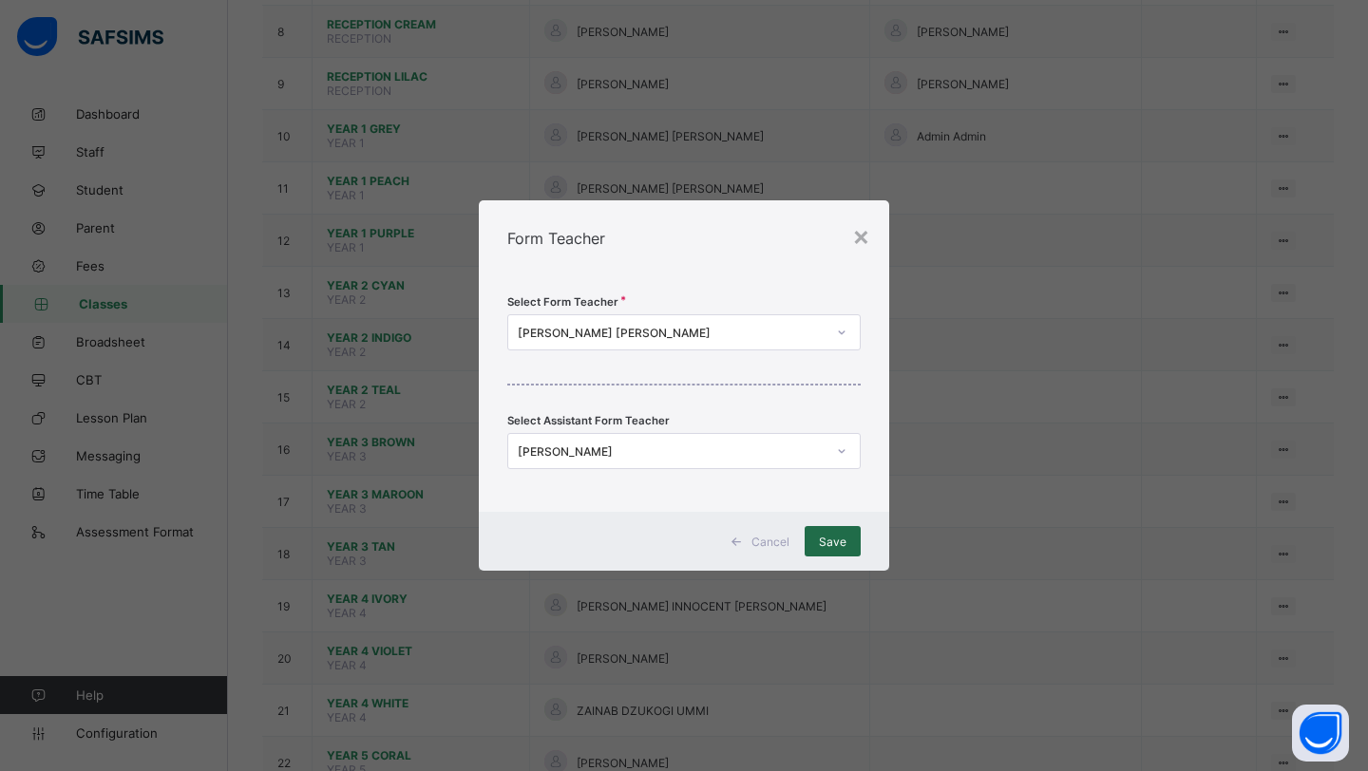
click at [850, 534] on div "Save" at bounding box center [833, 541] width 56 height 30
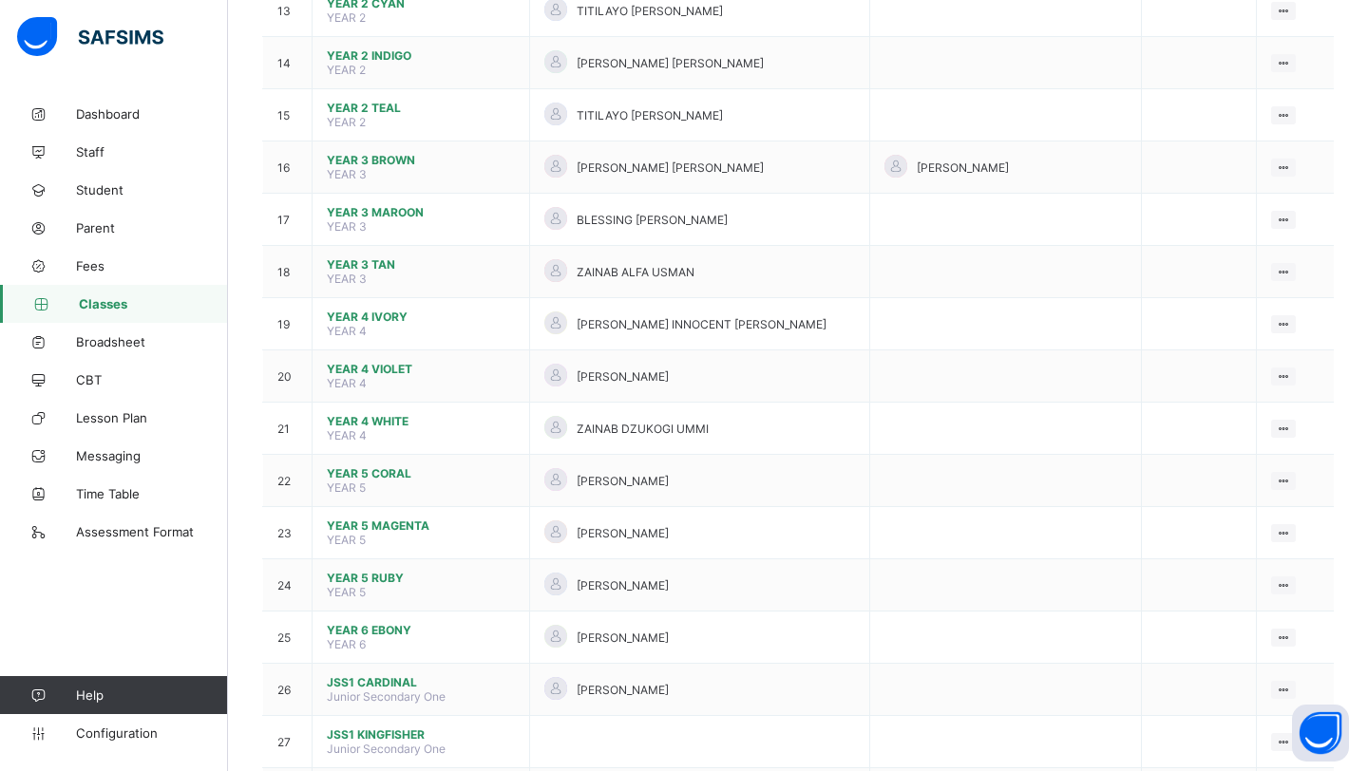
scroll to position [728, 0]
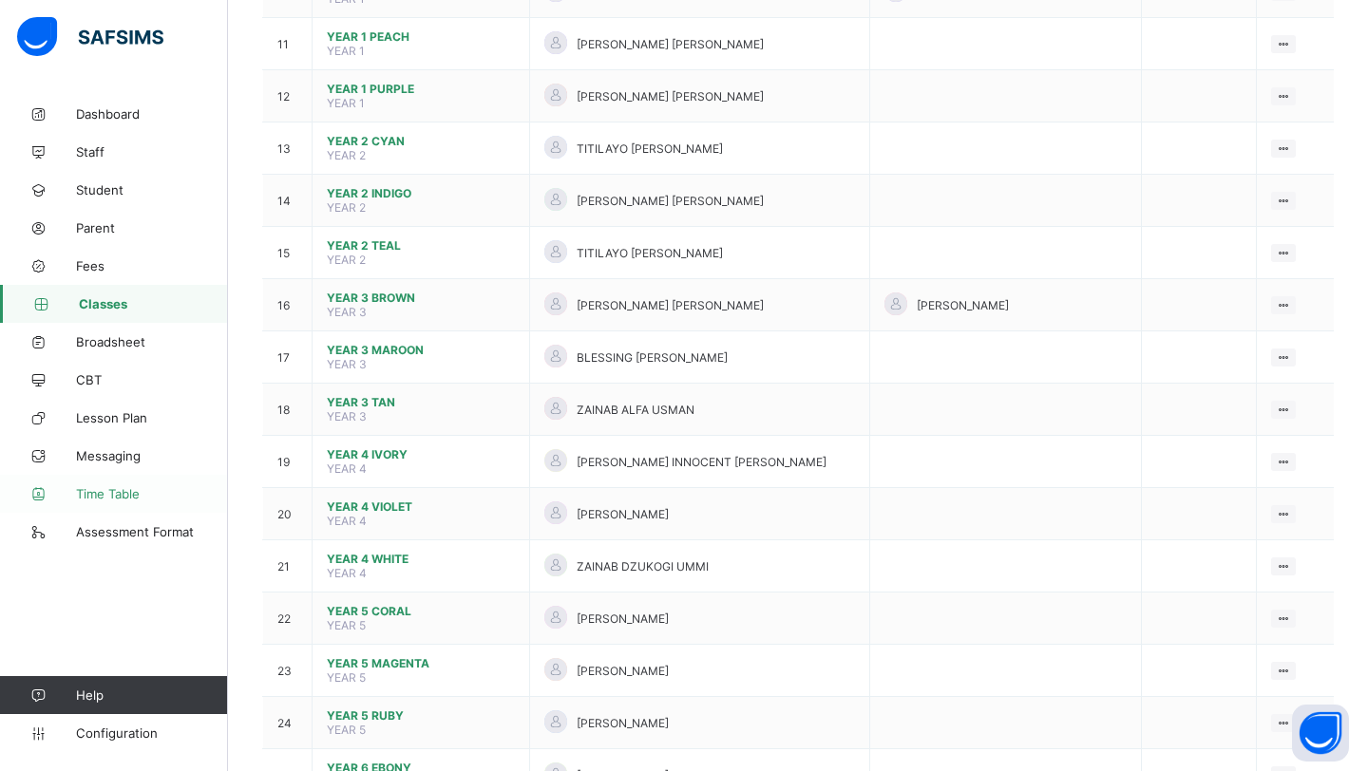
click at [134, 482] on link "Time Table" at bounding box center [114, 494] width 228 height 38
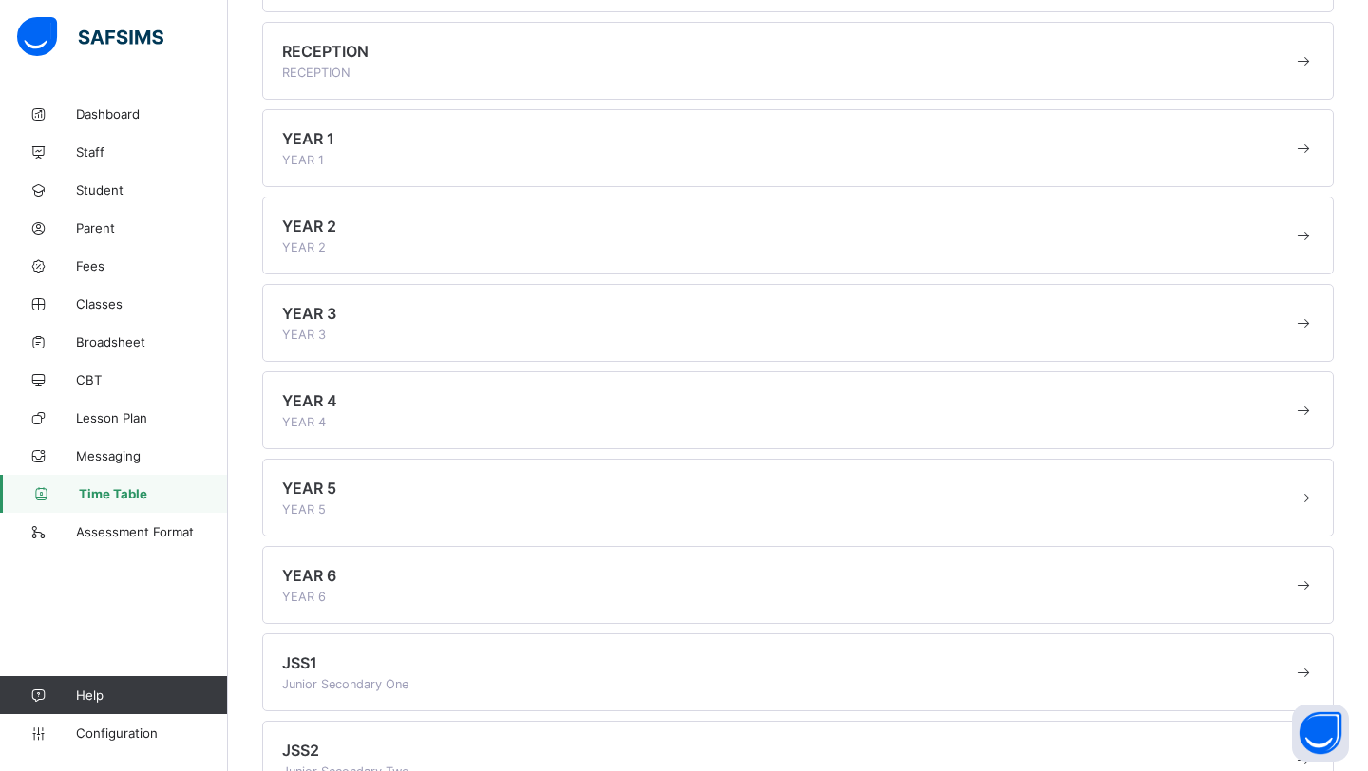
scroll to position [331, 0]
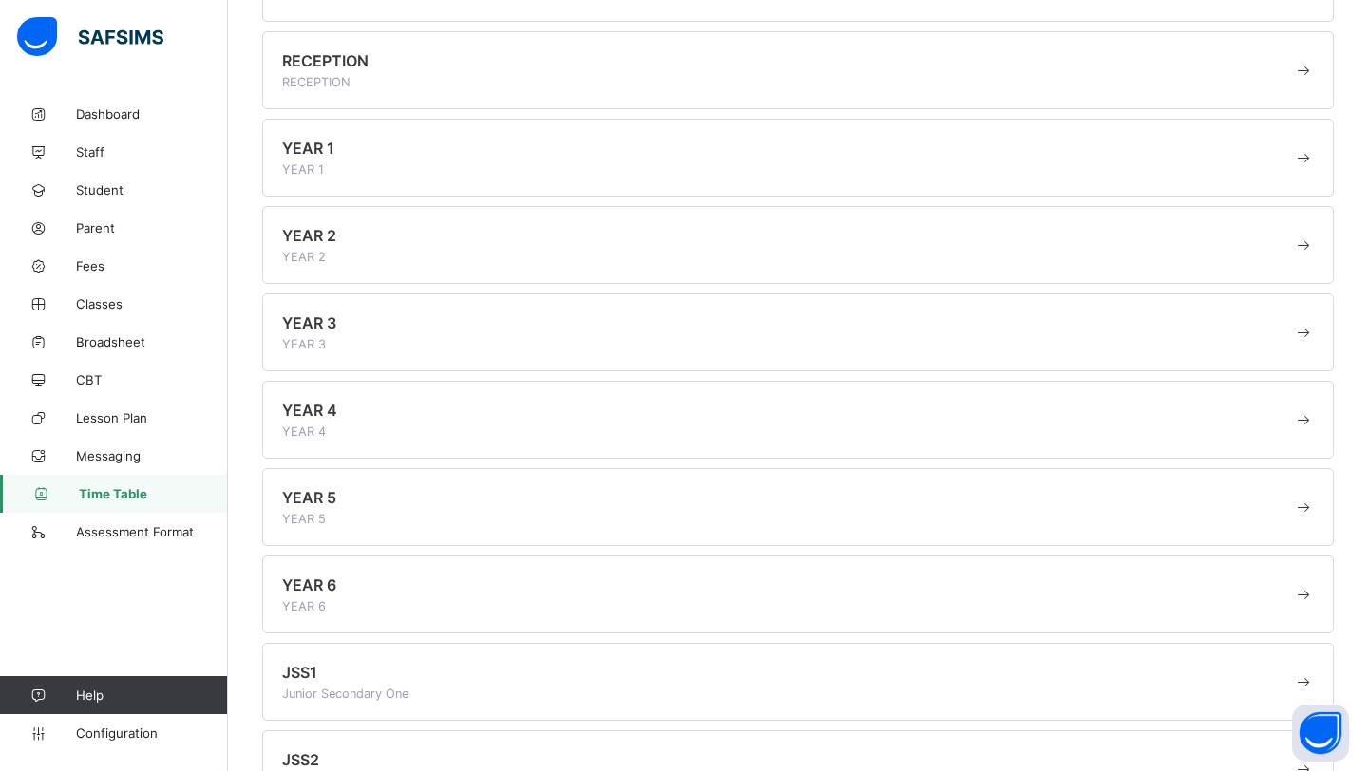
click at [1302, 157] on span at bounding box center [1303, 157] width 21 height 19
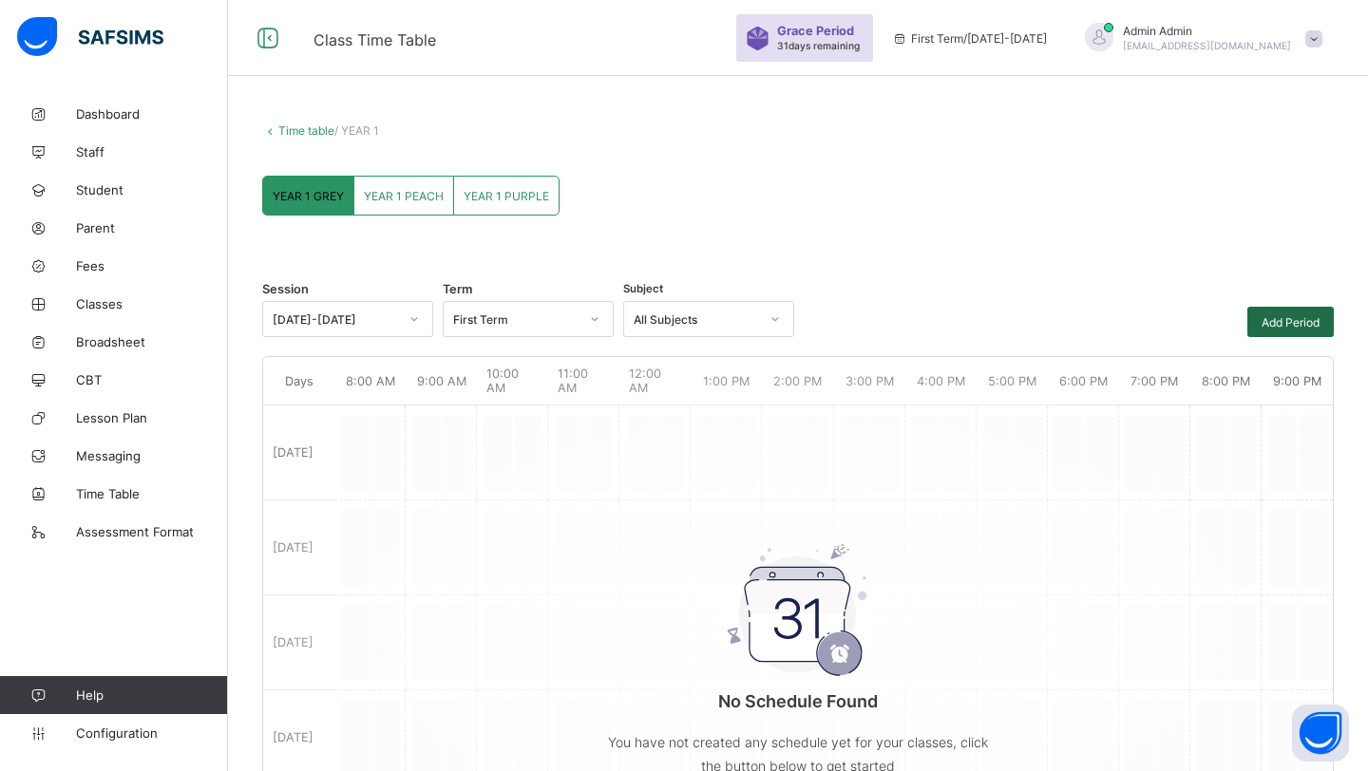
click at [1299, 317] on span "Add Period" at bounding box center [1291, 322] width 58 height 14
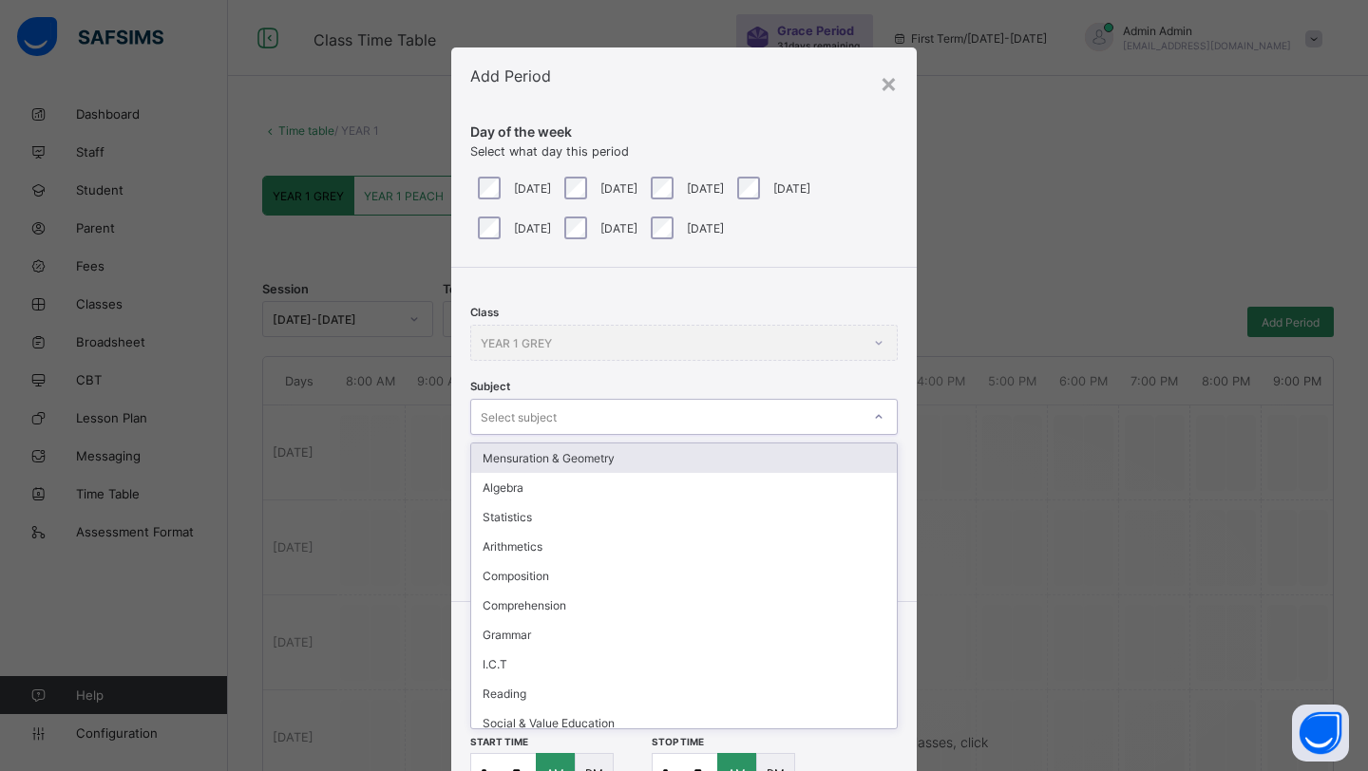
click at [573, 423] on div "Select subject" at bounding box center [665, 417] width 389 height 27
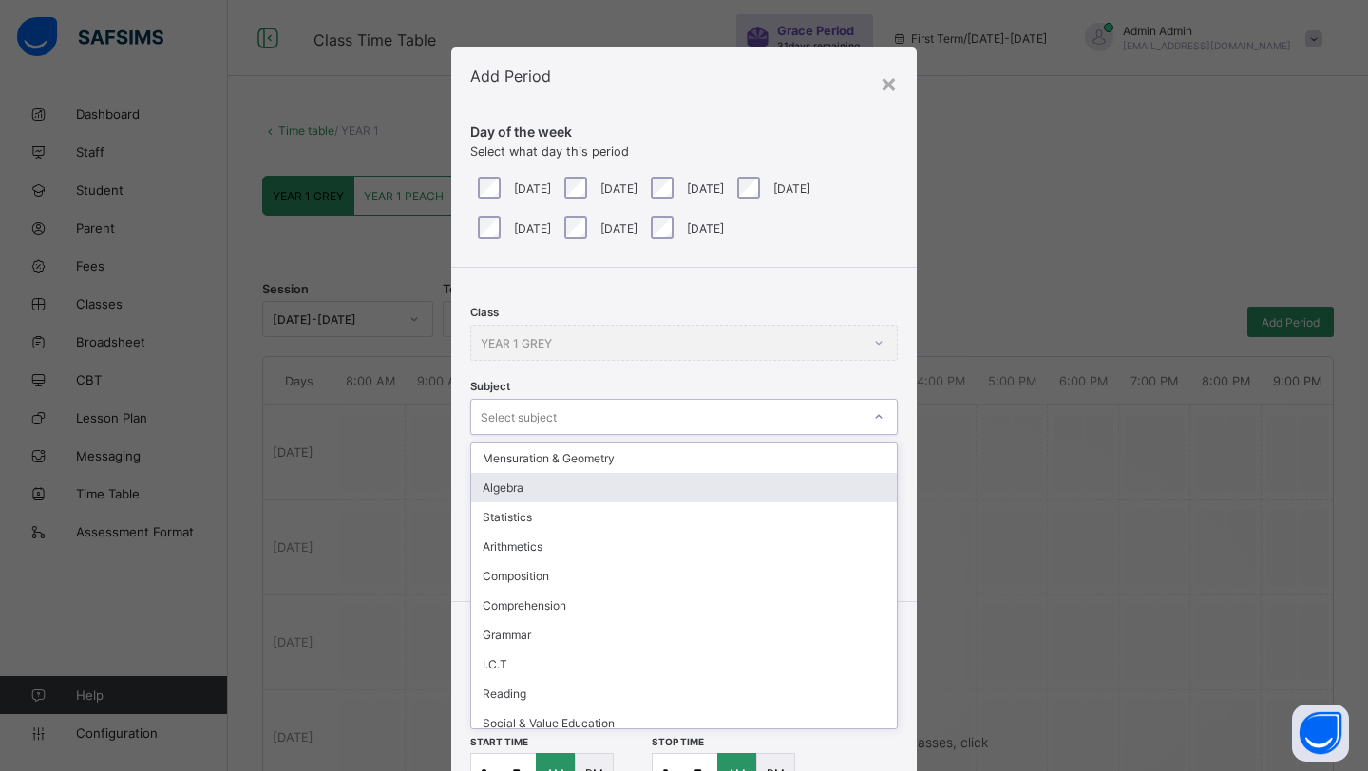
click at [543, 483] on div "Algebra" at bounding box center [684, 487] width 426 height 29
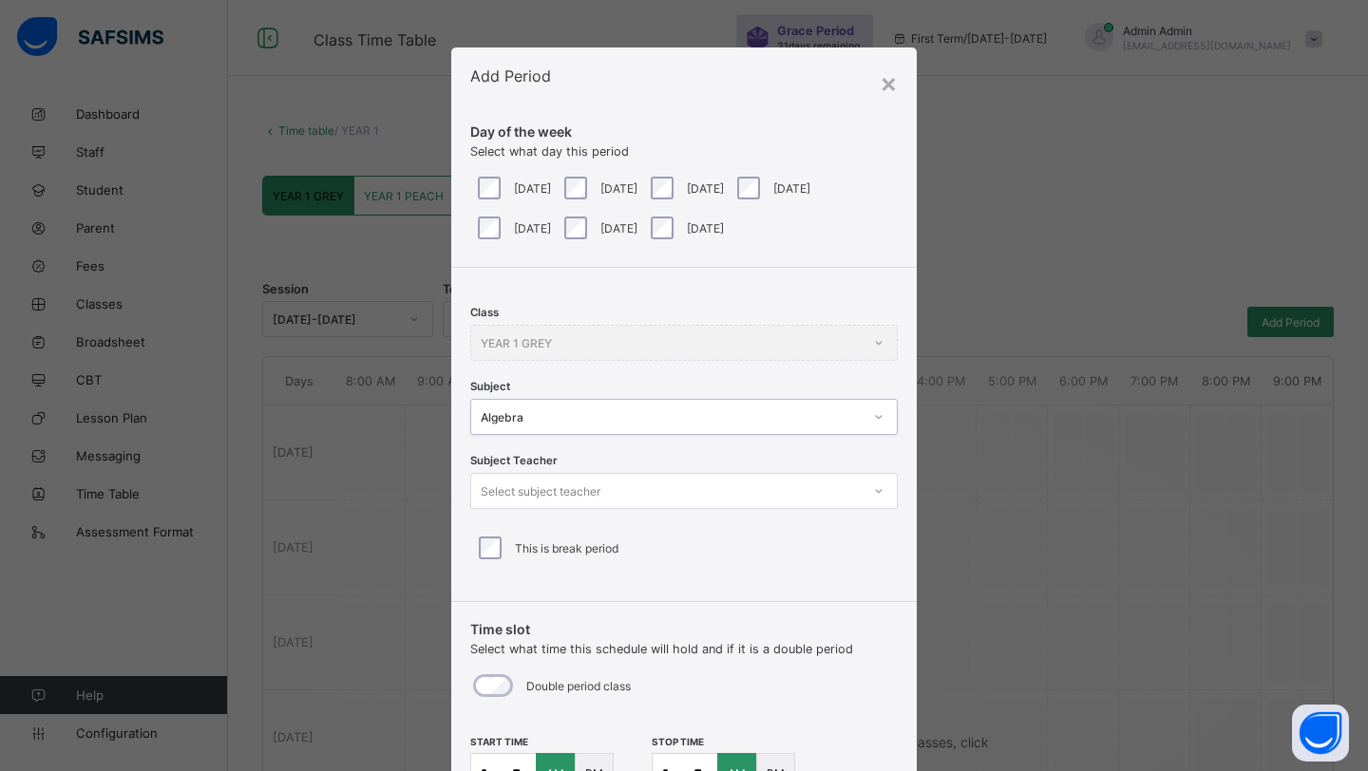
click at [562, 488] on div "Select subject teacher" at bounding box center [541, 491] width 120 height 36
click at [882, 86] on div "×" at bounding box center [889, 82] width 18 height 32
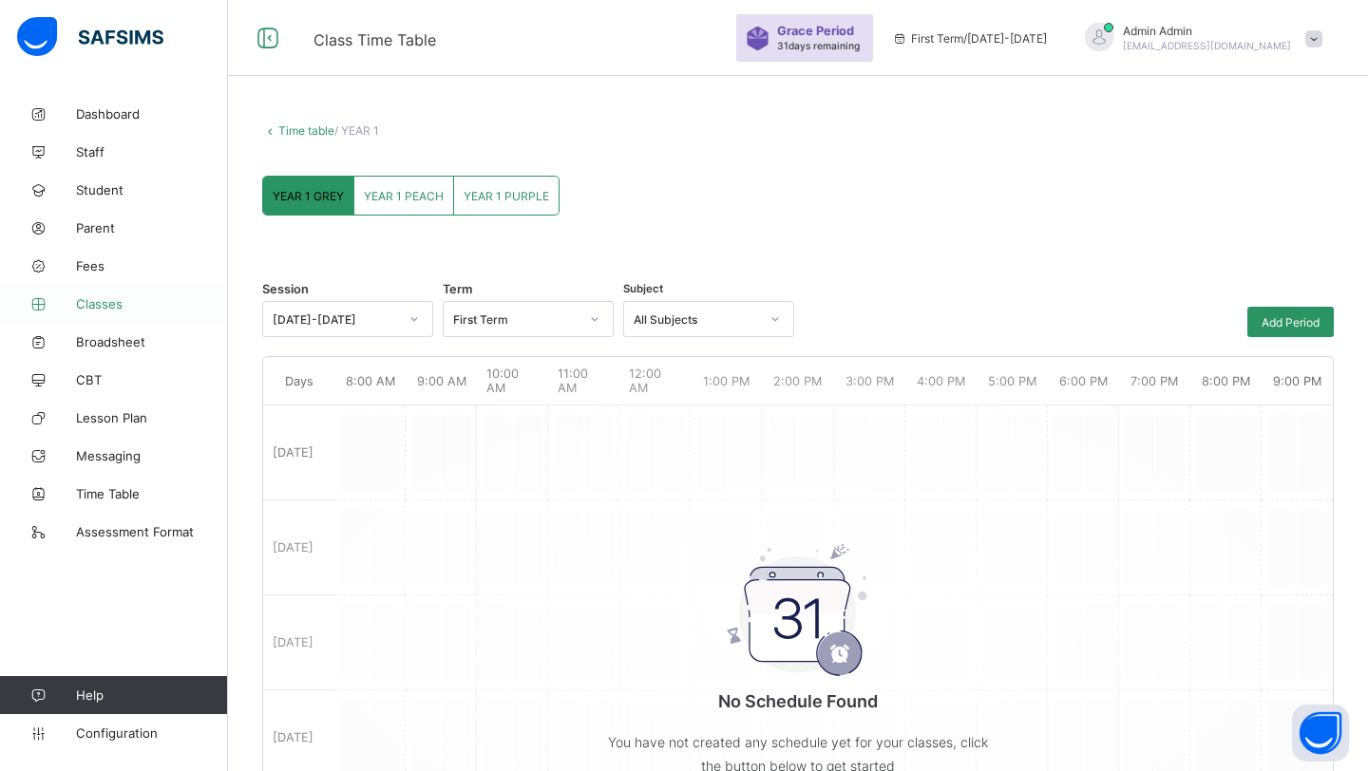
click at [89, 301] on span "Classes" at bounding box center [152, 303] width 152 height 15
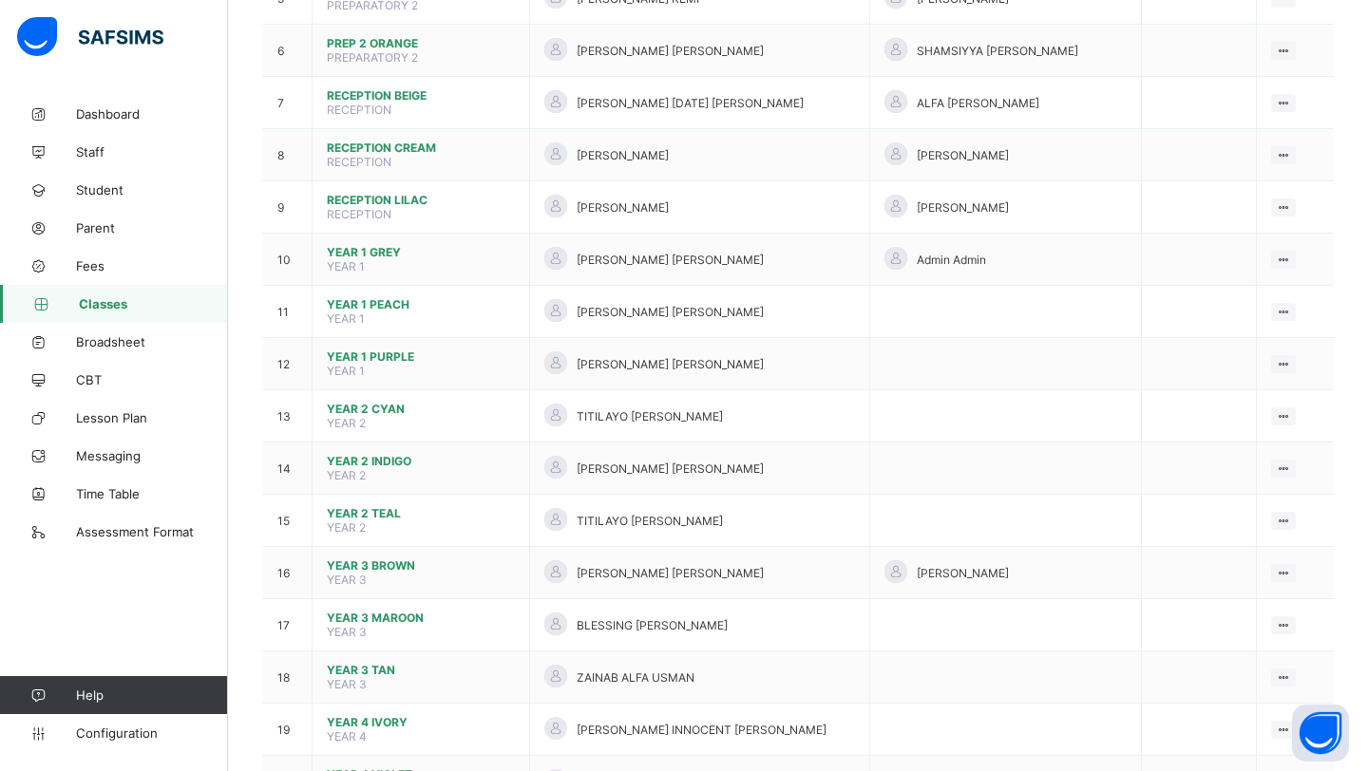
scroll to position [465, 0]
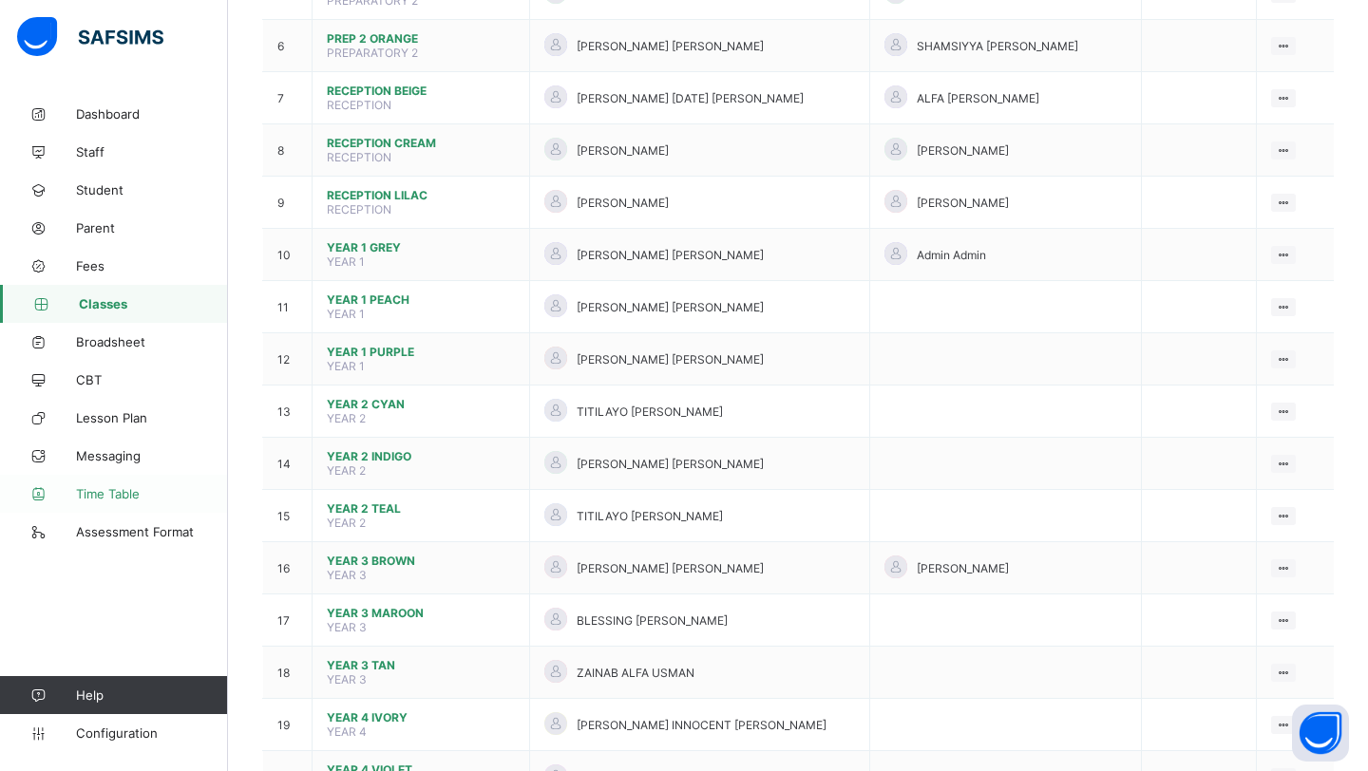
click at [130, 495] on span "Time Table" at bounding box center [152, 493] width 152 height 15
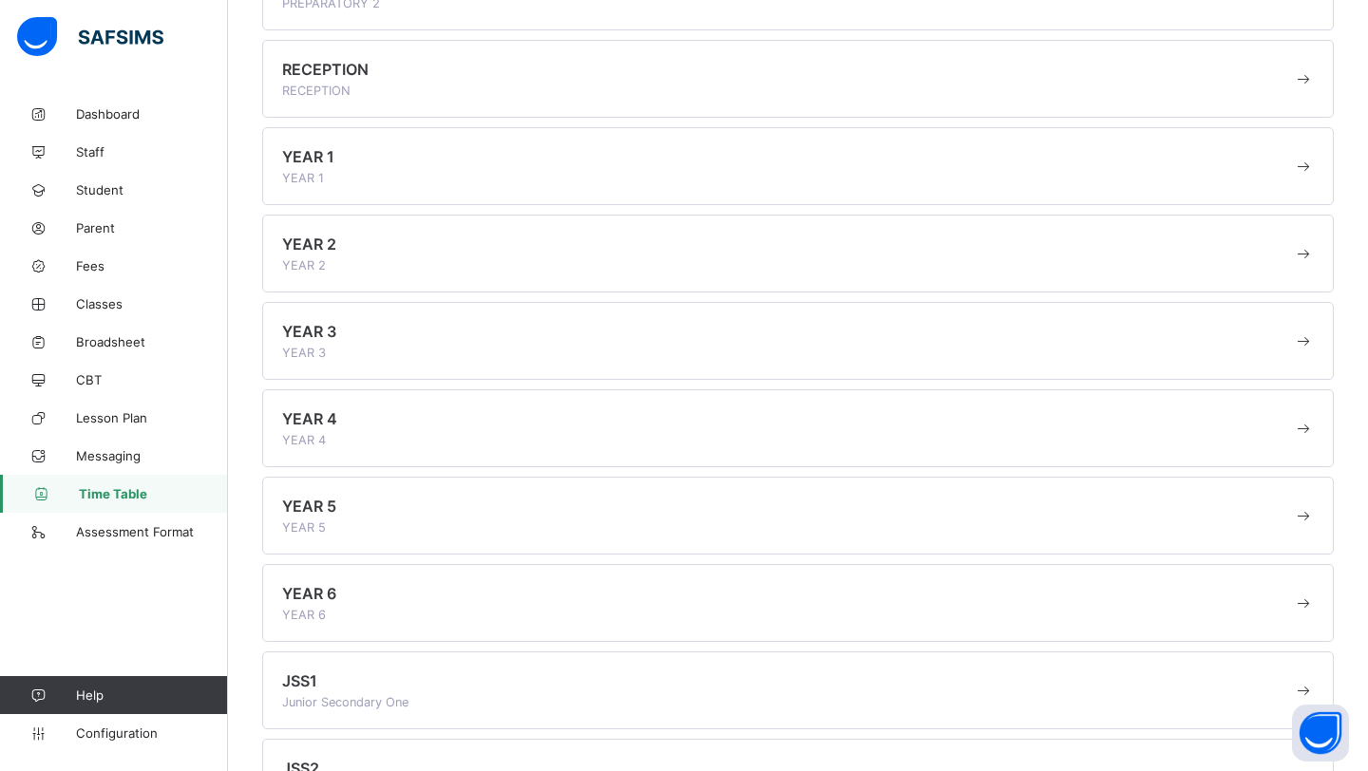
scroll to position [321, 0]
click at [1305, 164] on span at bounding box center [1303, 167] width 21 height 19
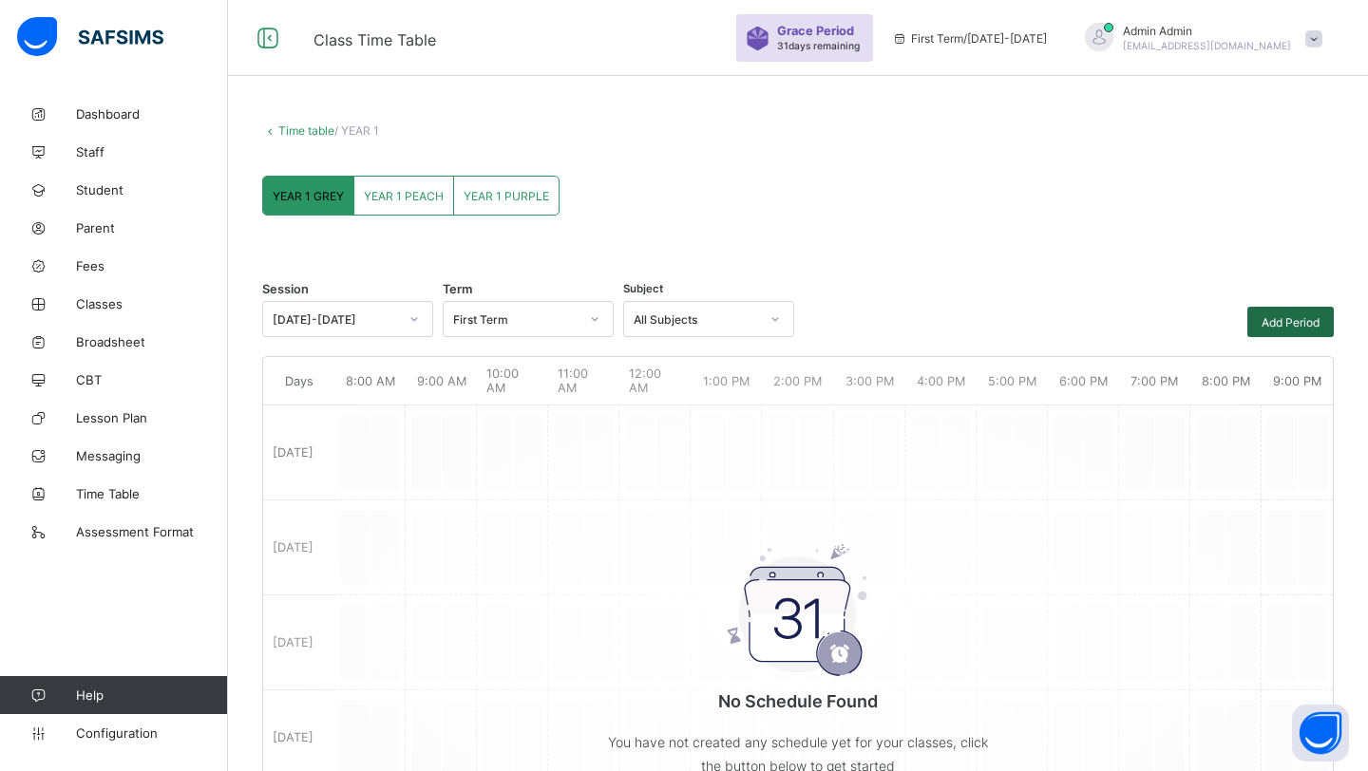
click at [1298, 318] on span "Add Period" at bounding box center [1291, 322] width 58 height 14
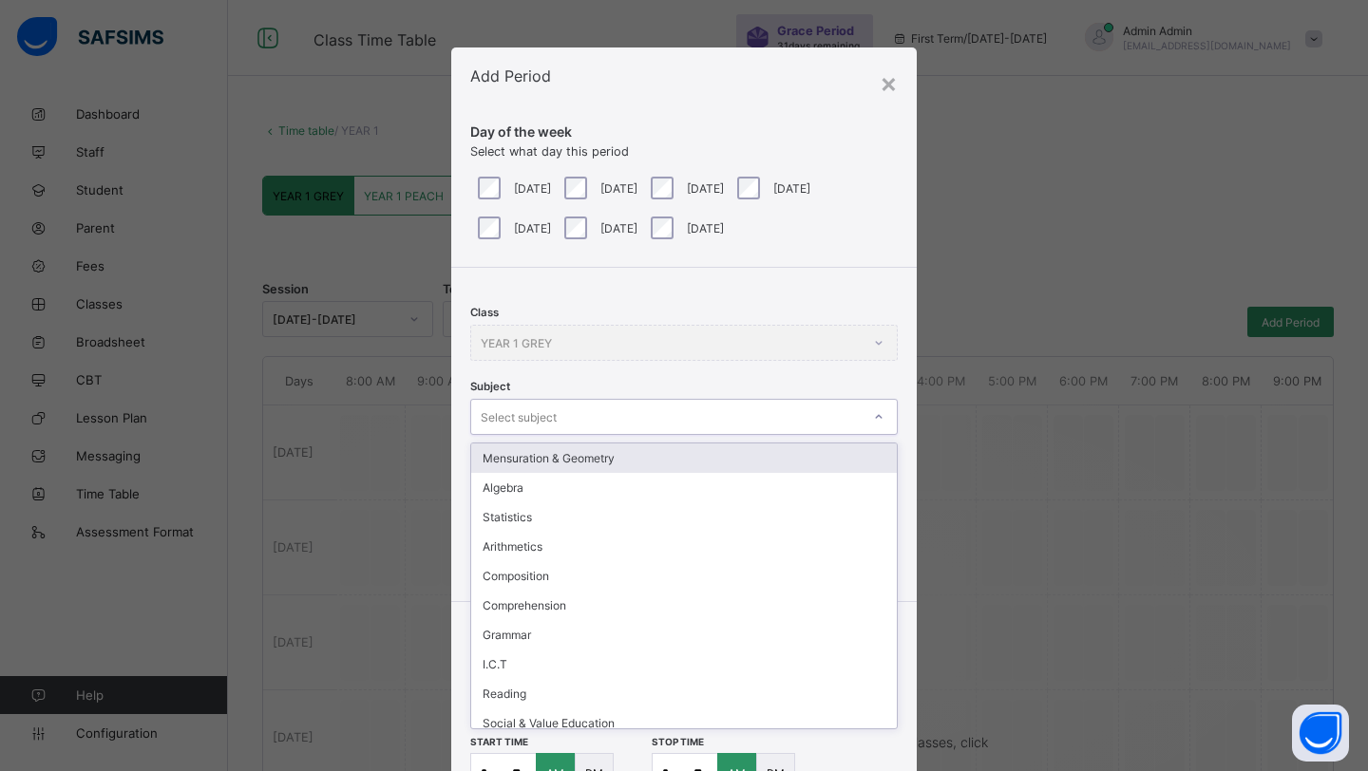
click at [545, 420] on div "Select subject" at bounding box center [519, 417] width 76 height 36
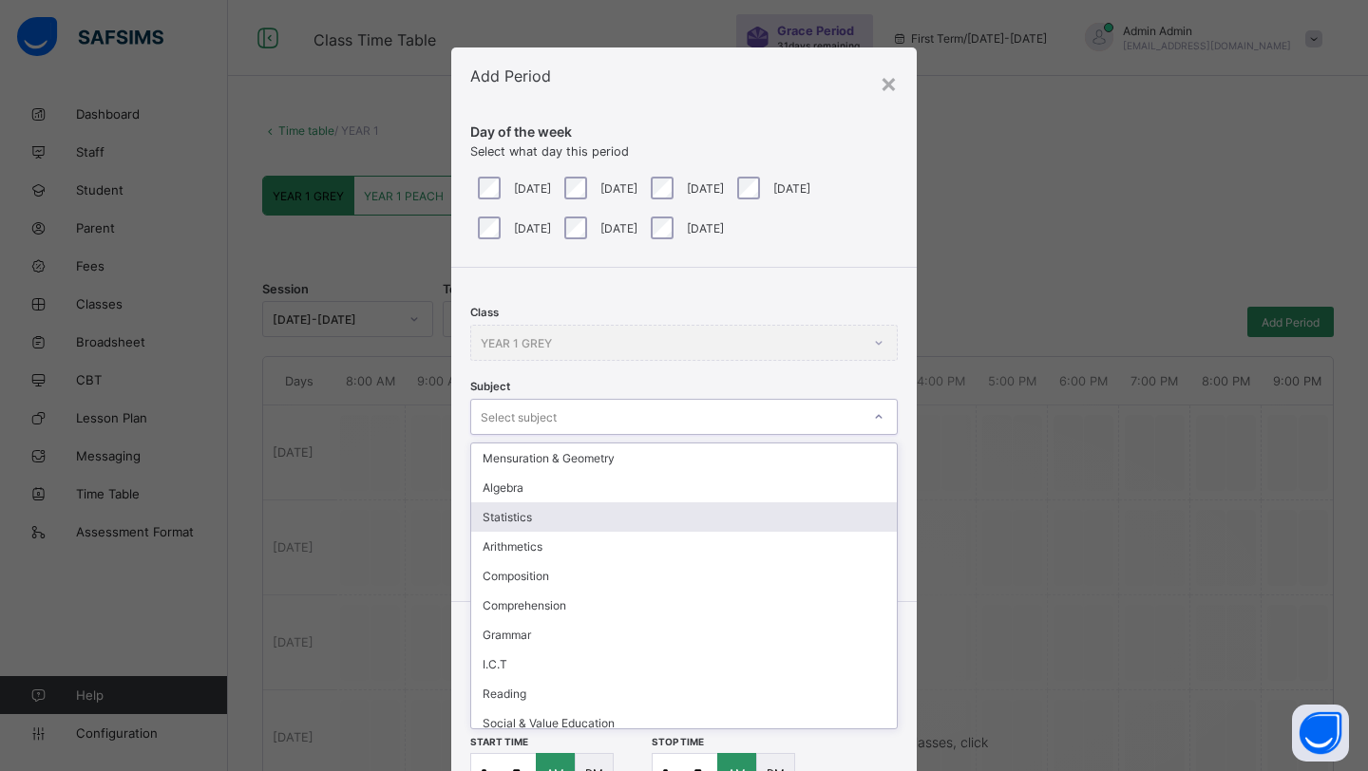
click at [545, 508] on div "Statistics" at bounding box center [684, 517] width 426 height 29
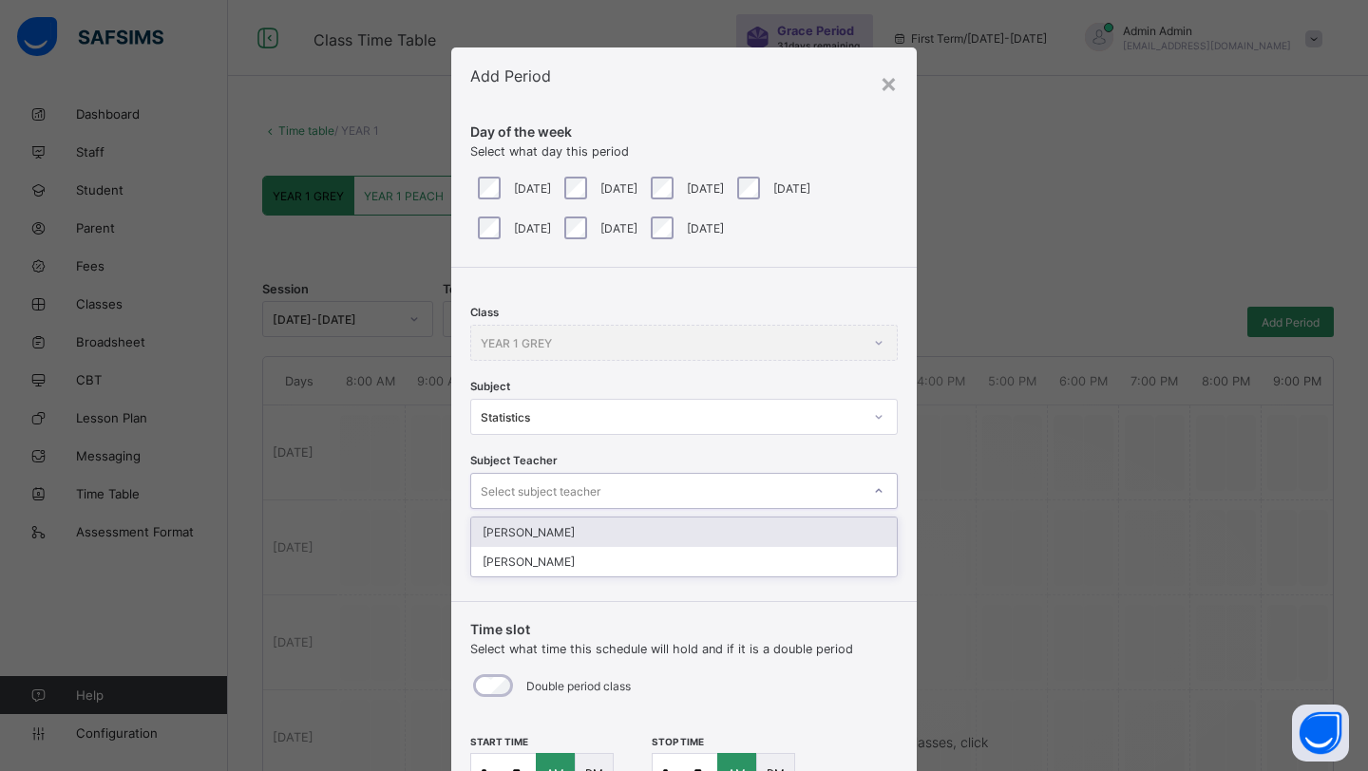
click at [552, 503] on div "Select subject teacher" at bounding box center [683, 491] width 427 height 36
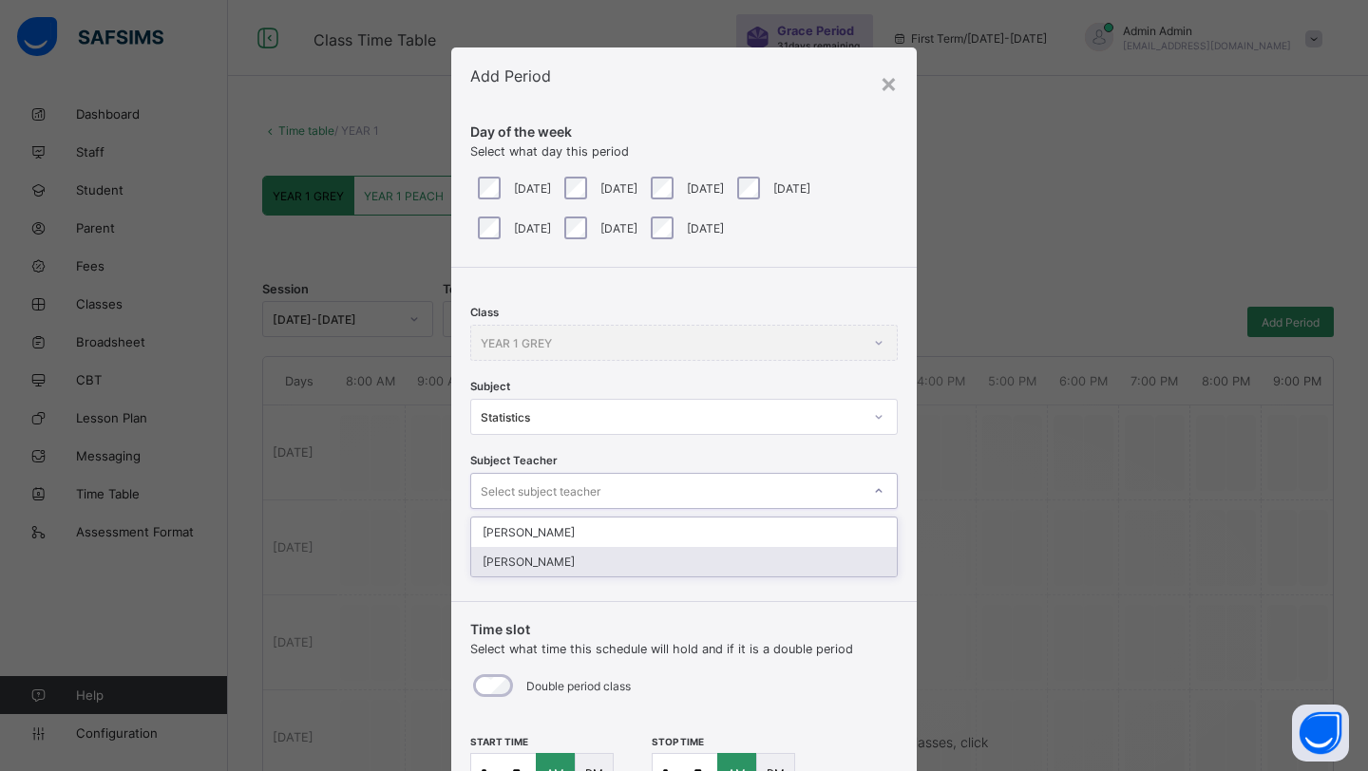
click at [537, 561] on div "[PERSON_NAME]" at bounding box center [684, 561] width 426 height 29
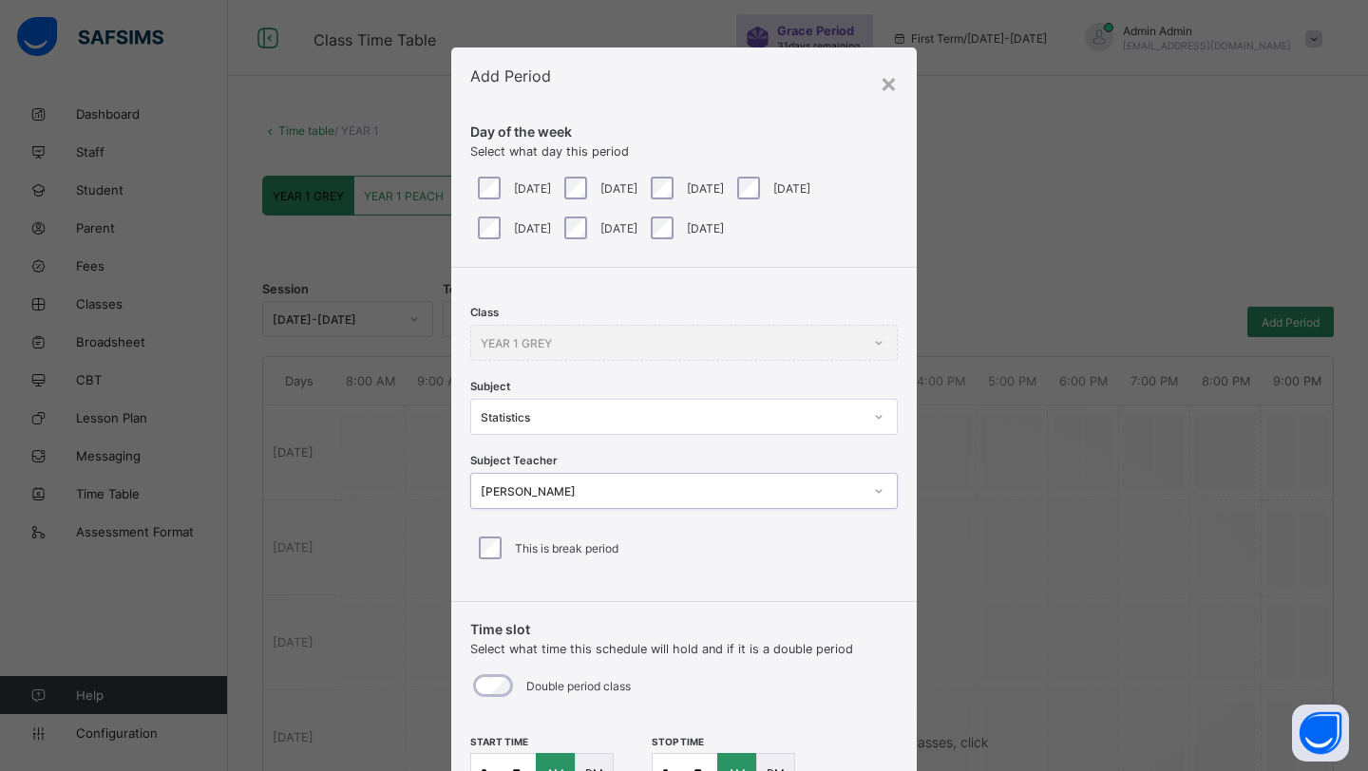
scroll to position [171, 0]
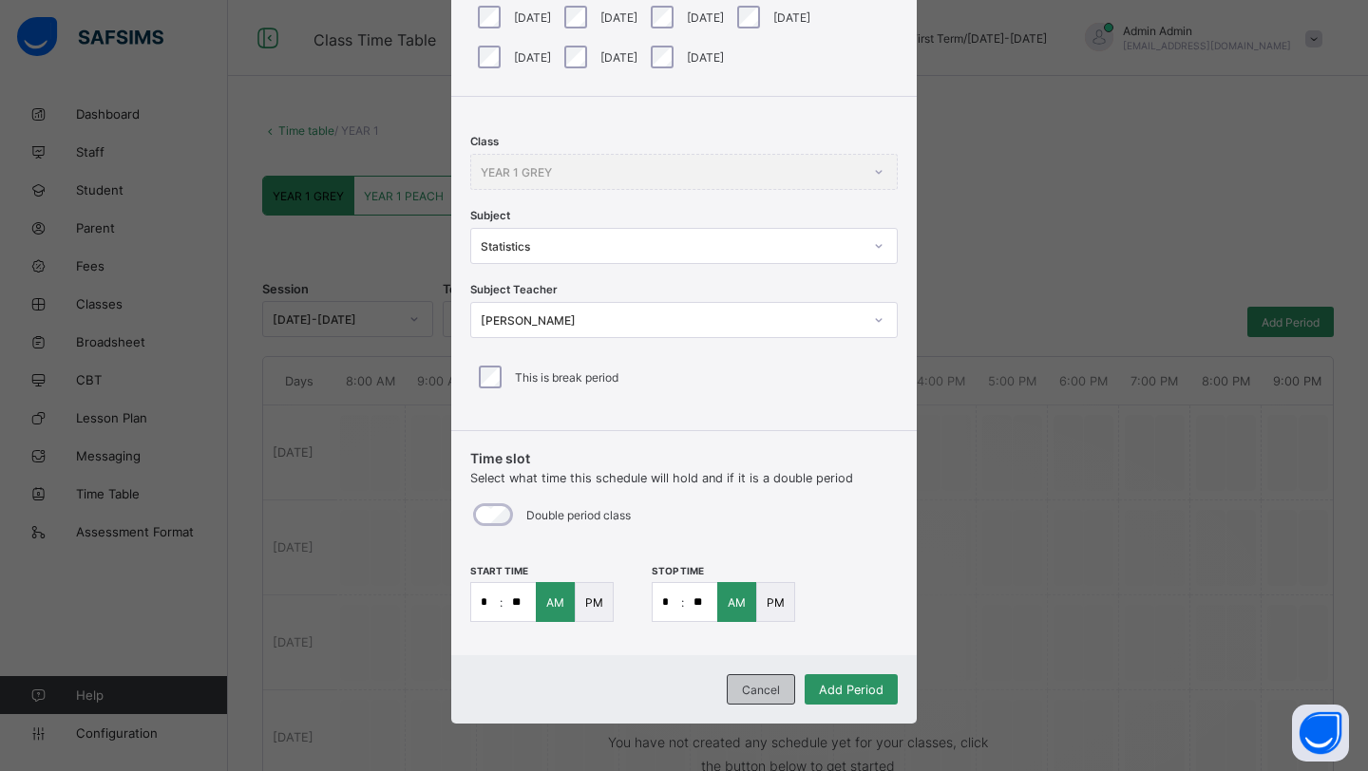
click at [745, 693] on span "Cancel" at bounding box center [761, 690] width 38 height 14
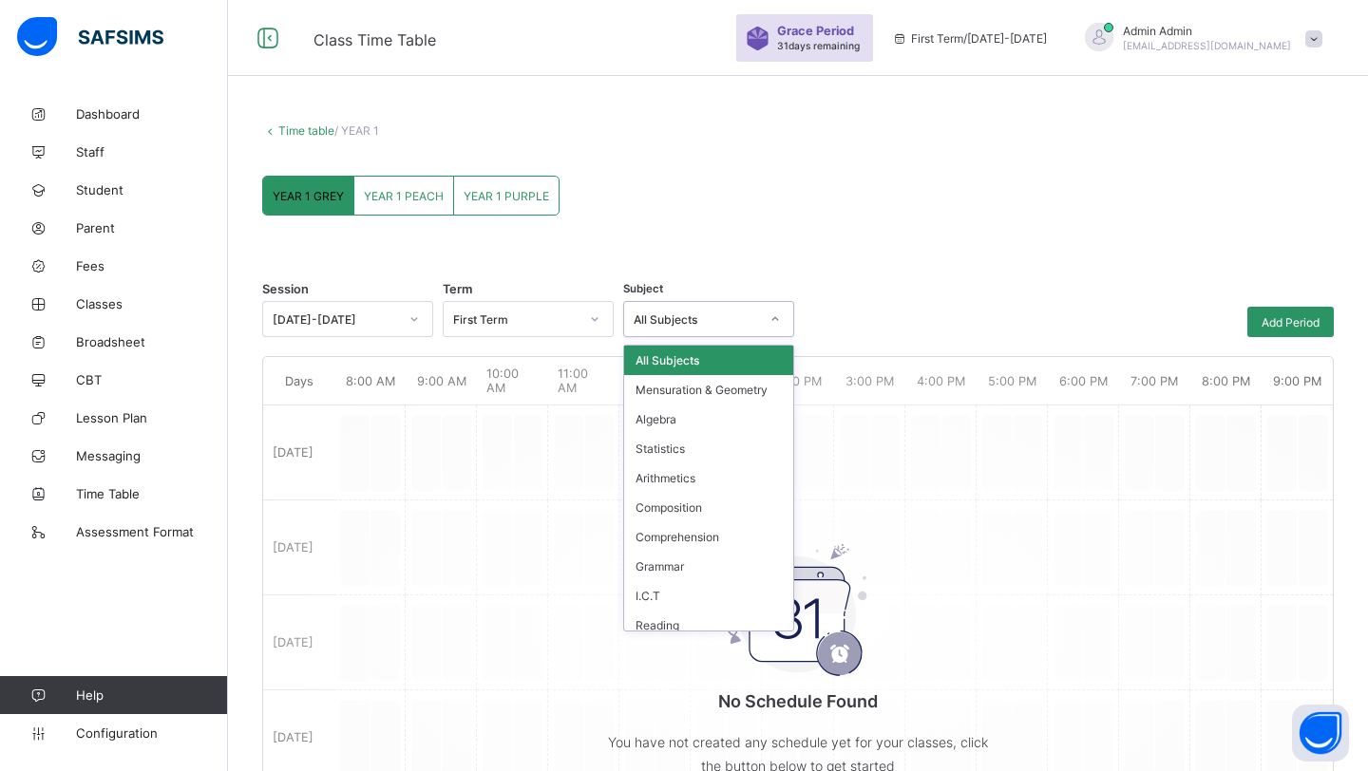
click at [706, 309] on div "All Subjects" at bounding box center [690, 319] width 133 height 27
click at [692, 351] on div "All Subjects" at bounding box center [708, 360] width 169 height 29
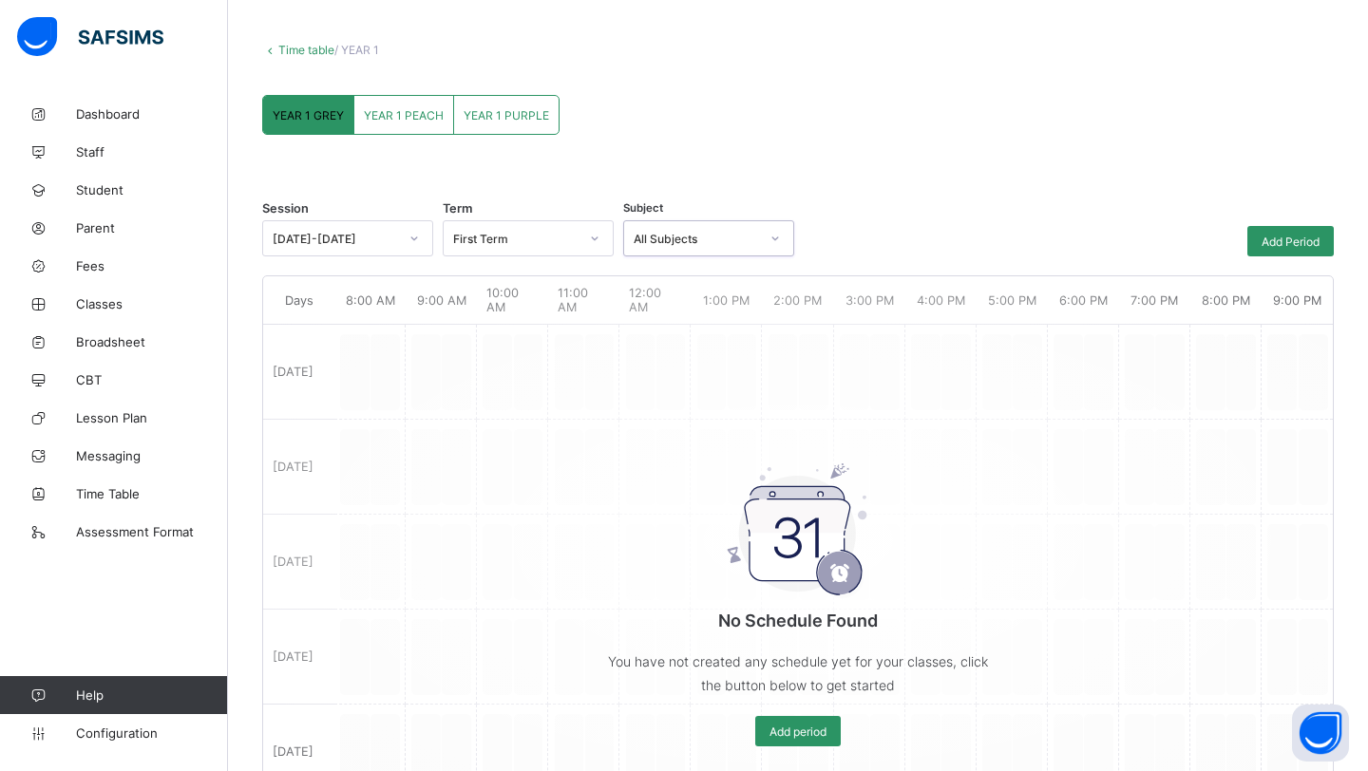
scroll to position [0, 0]
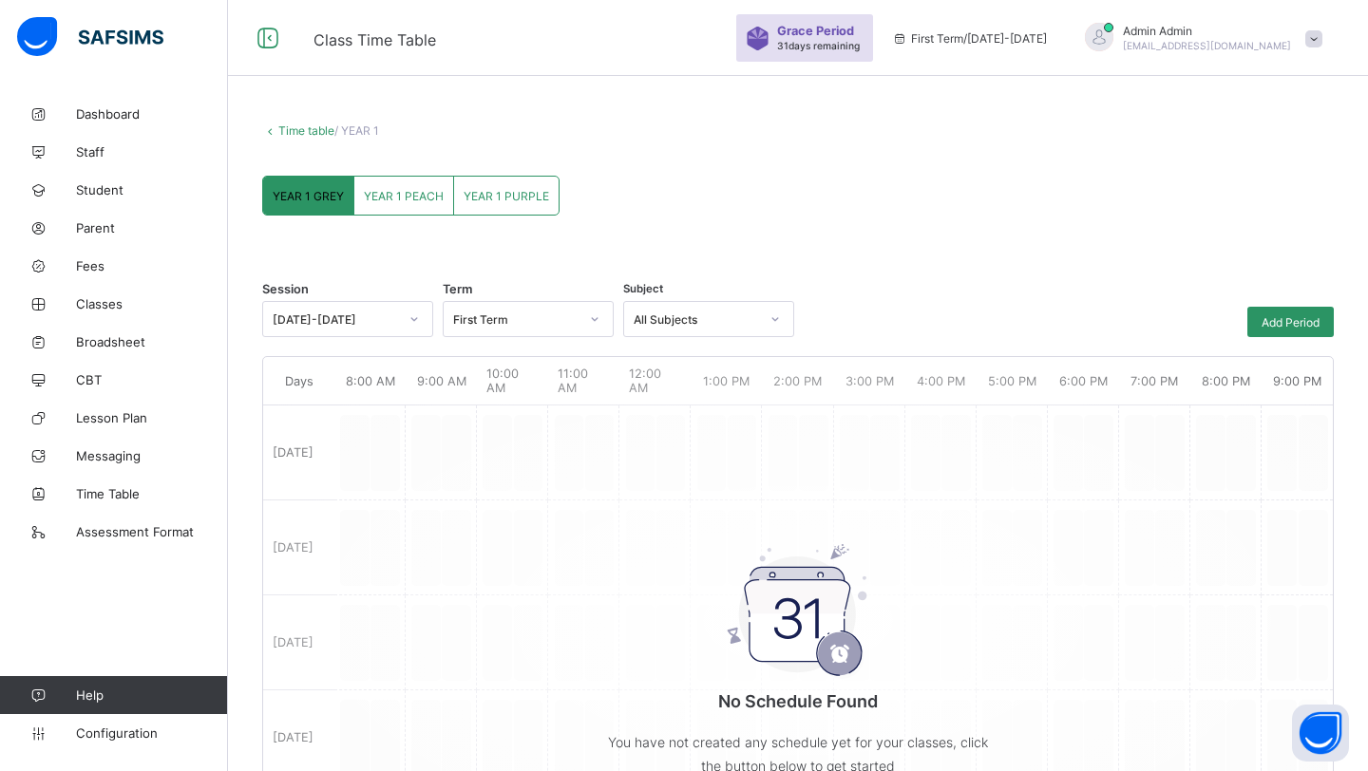
click at [306, 131] on link "Time table" at bounding box center [306, 130] width 56 height 14
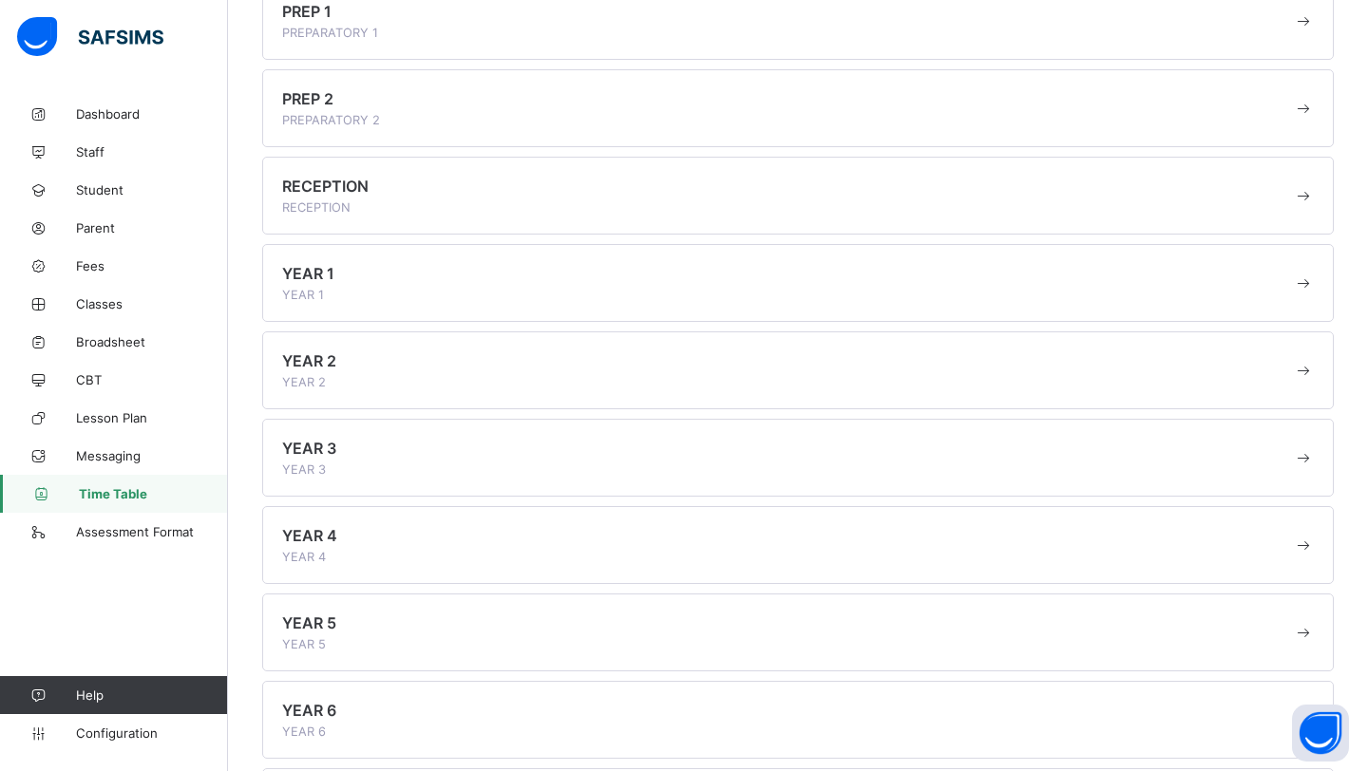
scroll to position [209, 0]
click at [1301, 98] on span at bounding box center [1303, 104] width 21 height 19
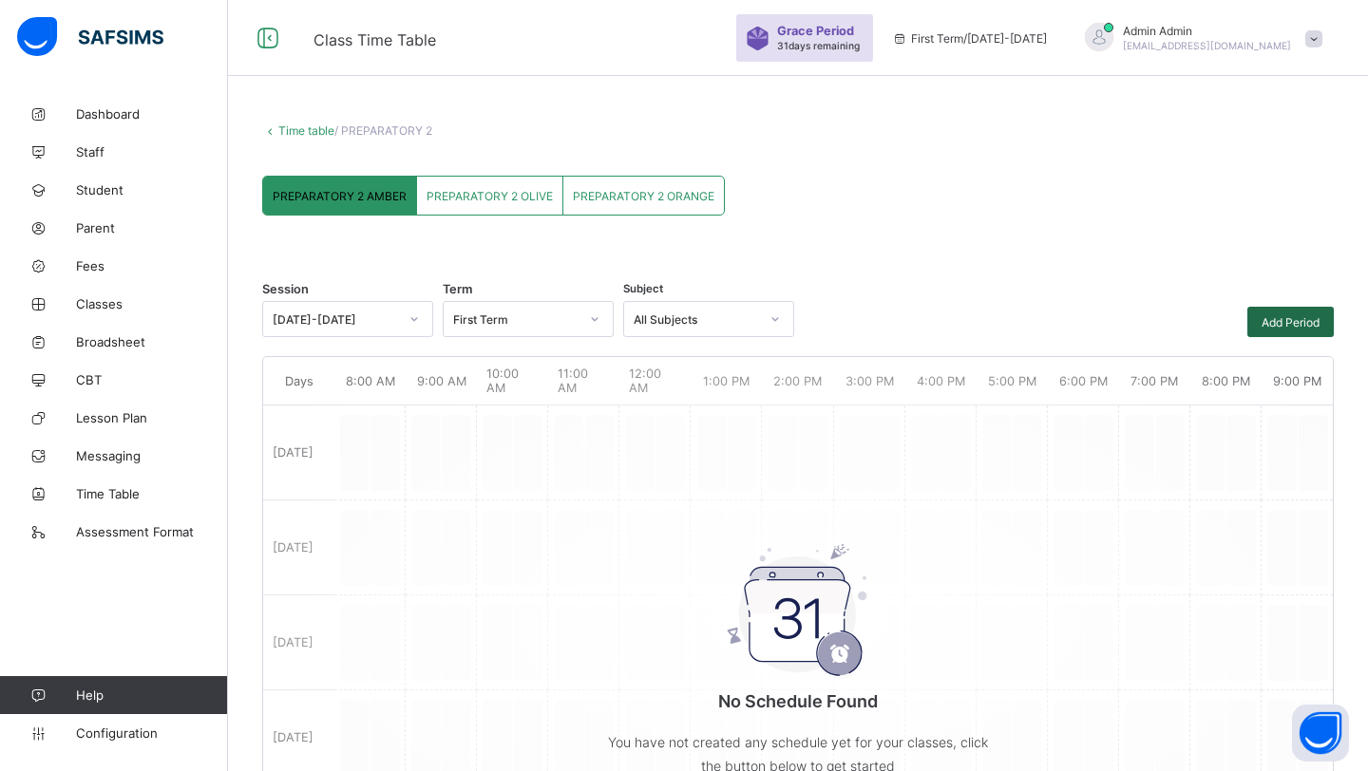
click at [1263, 315] on span "Add Period" at bounding box center [1291, 322] width 58 height 14
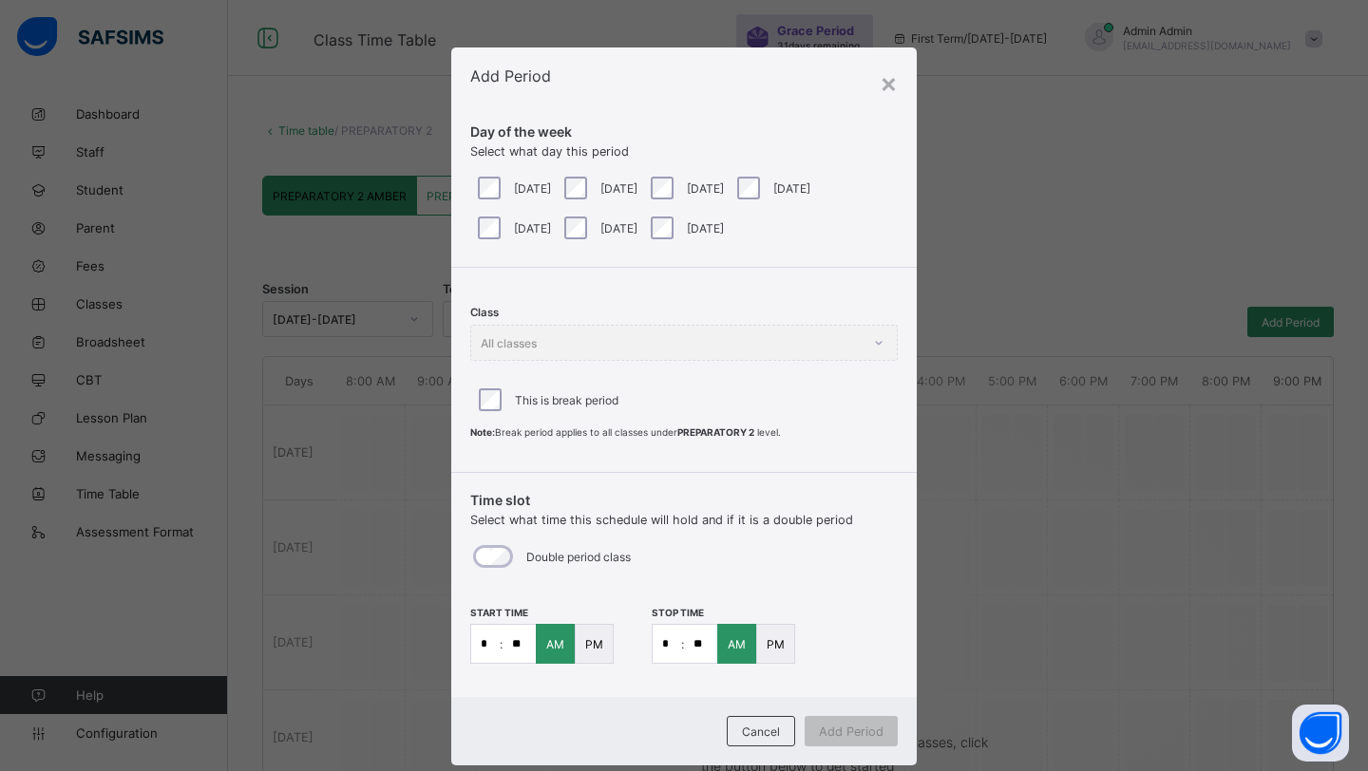
scroll to position [41, 0]
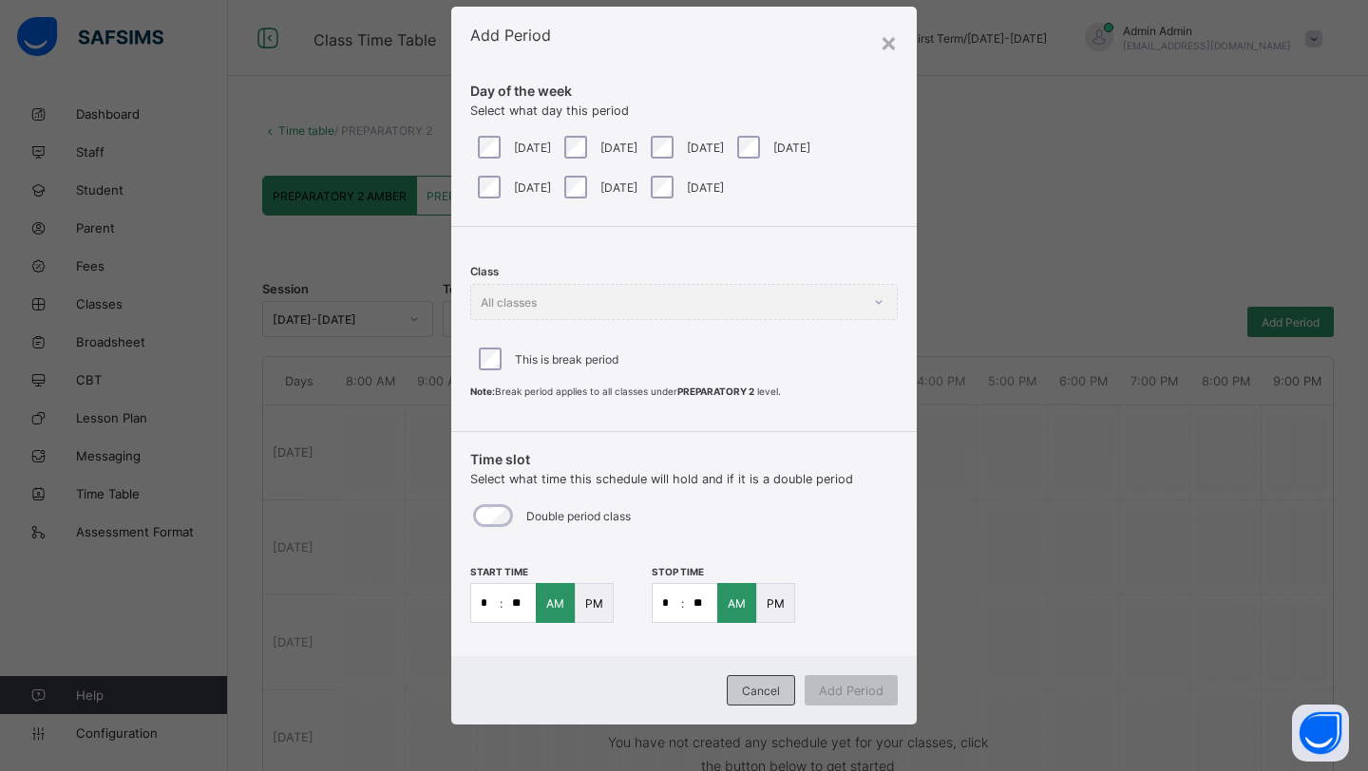
click at [744, 694] on span "Cancel" at bounding box center [761, 691] width 38 height 14
